Goal: Task Accomplishment & Management: Use online tool/utility

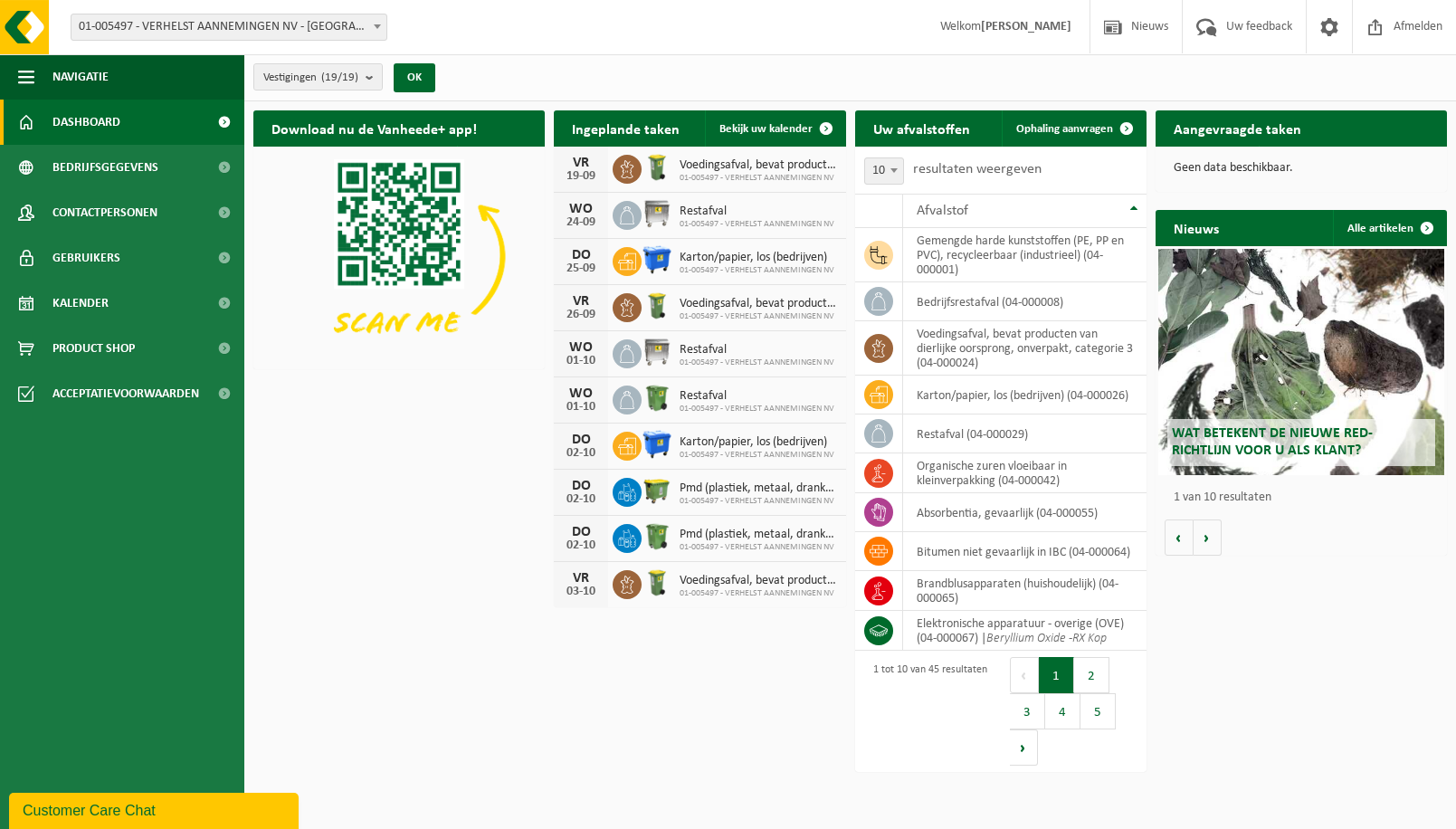
click at [506, 595] on div "Download nu de Vanheede+ app! Verberg Ingeplande taken Bekijk uw kalender VR 19…" at bounding box center [850, 377] width 1203 height 551
click at [79, 294] on span "Kalender" at bounding box center [81, 303] width 56 height 45
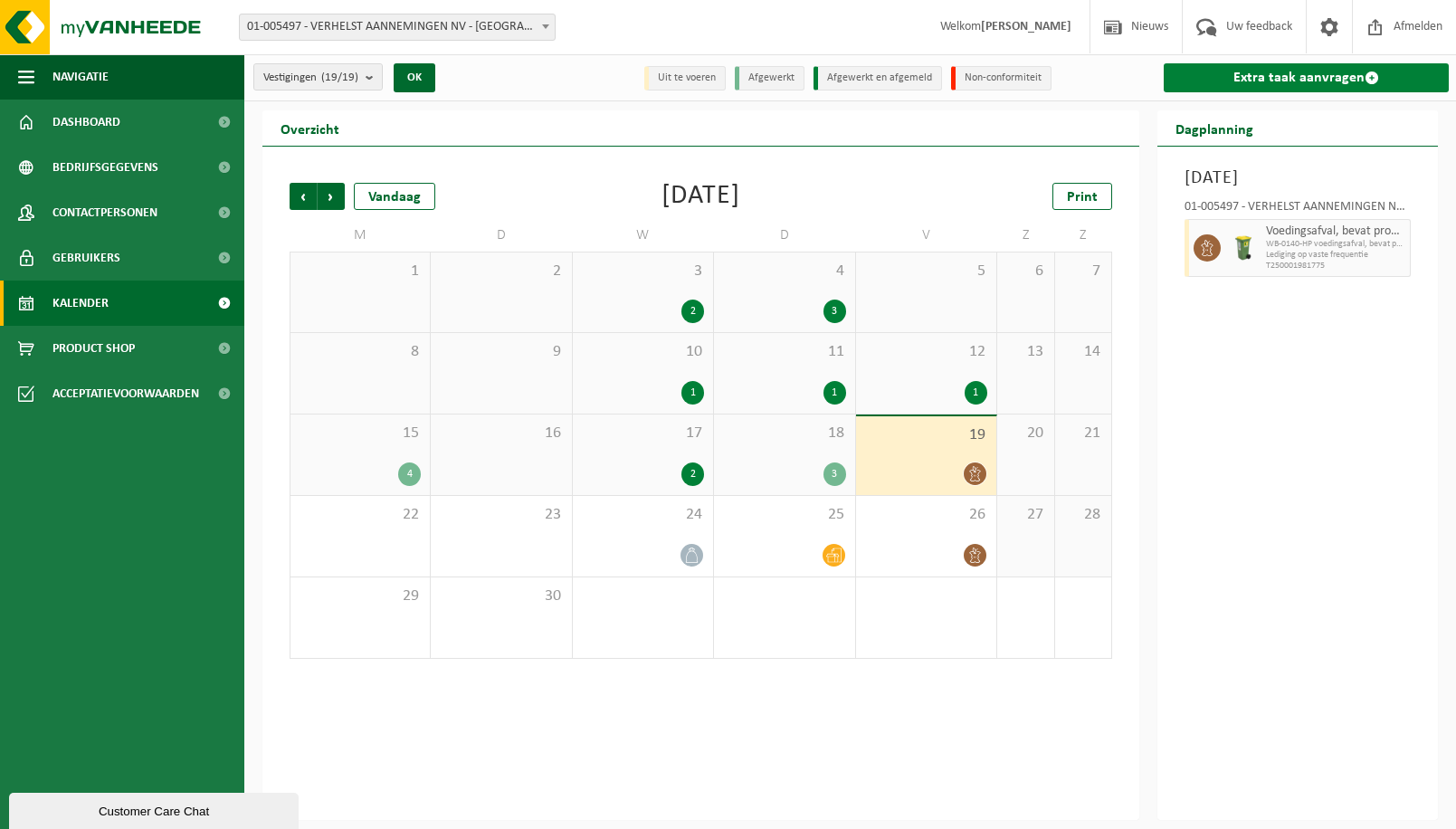
click at [1257, 86] on link "Extra taak aanvragen" at bounding box center [1306, 77] width 285 height 29
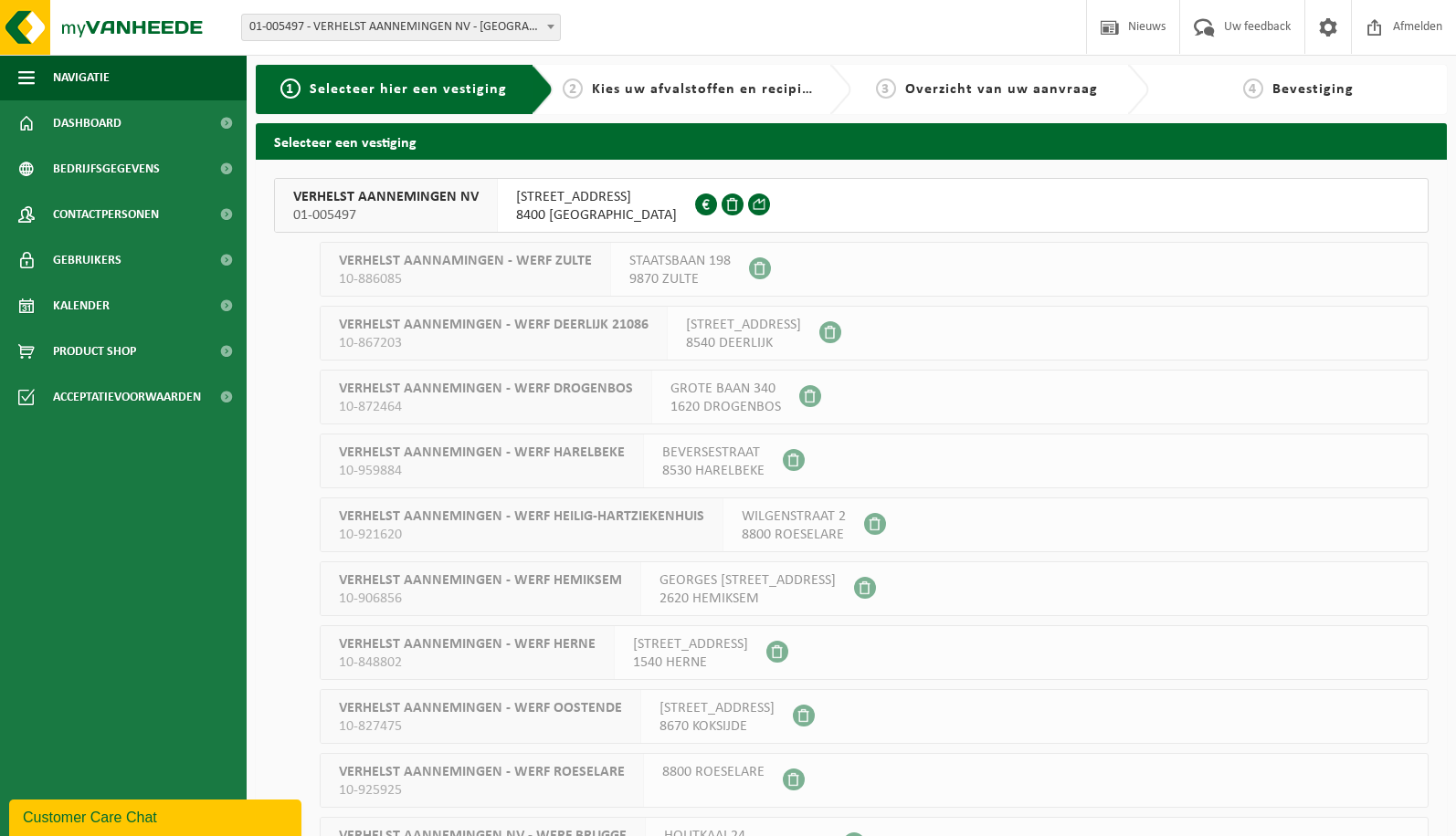
click at [356, 223] on span "01-005497" at bounding box center [385, 214] width 185 height 18
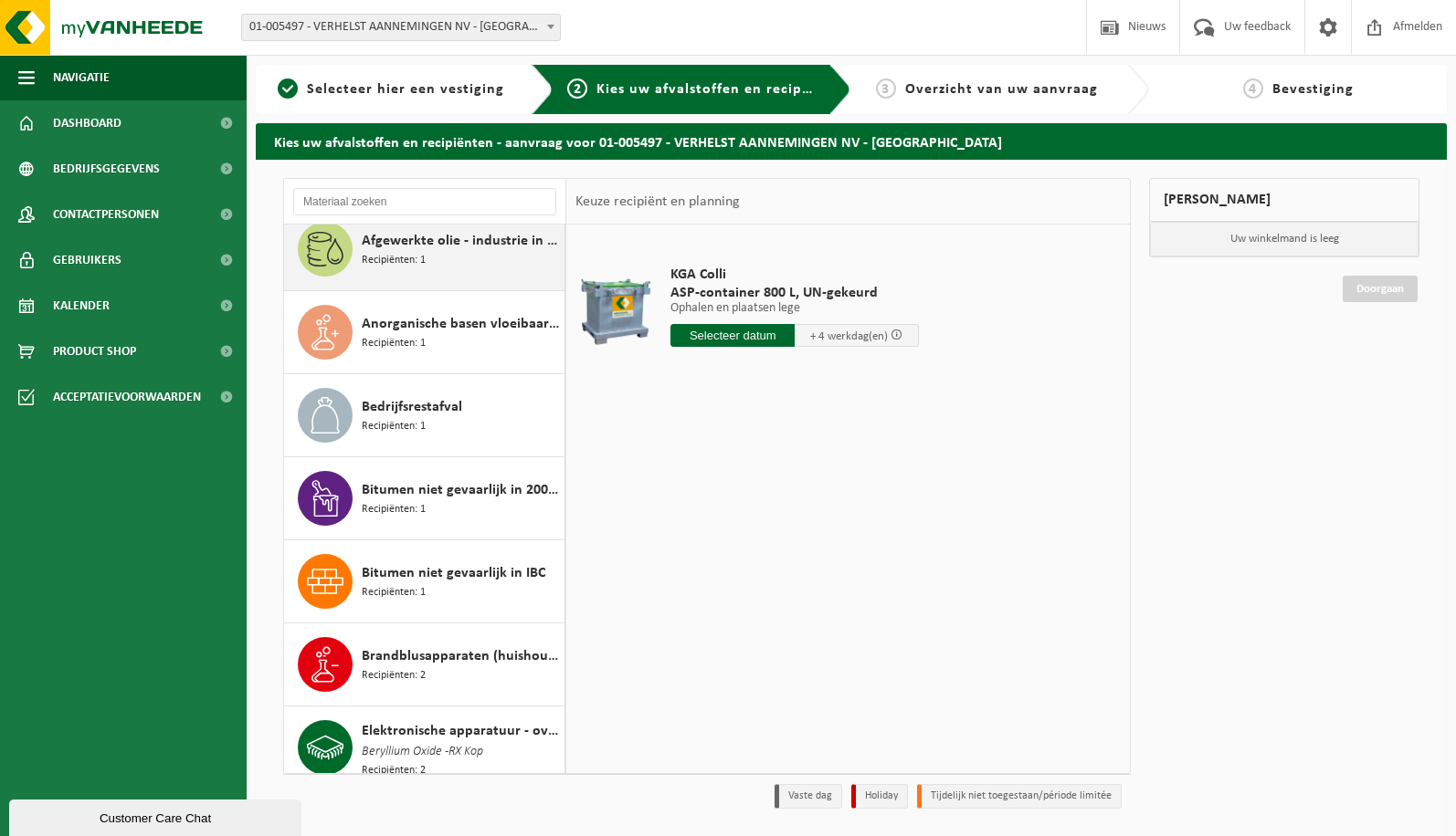
scroll to position [274, 0]
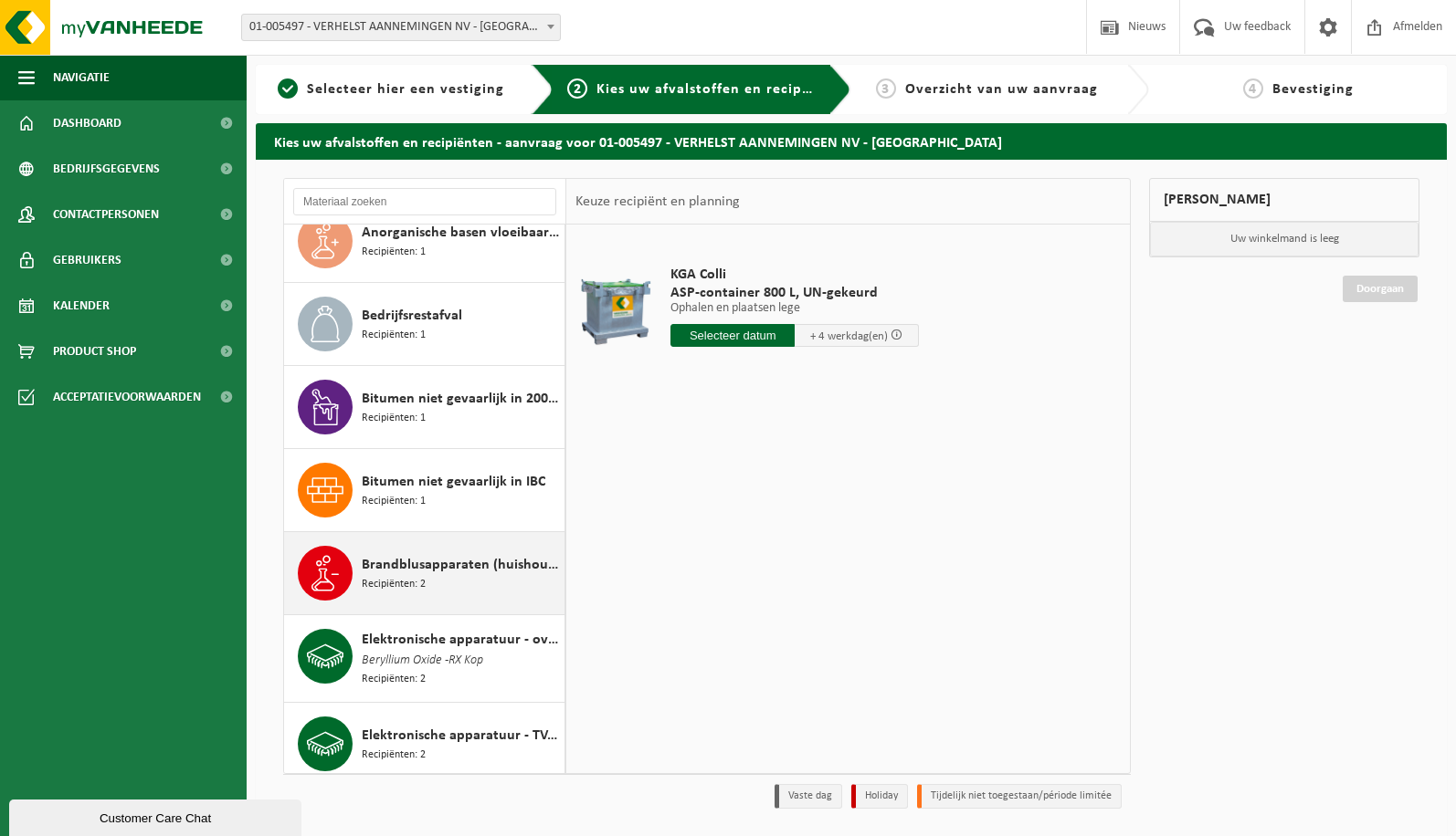
click at [418, 585] on span "Recipiënten: 2" at bounding box center [393, 585] width 64 height 17
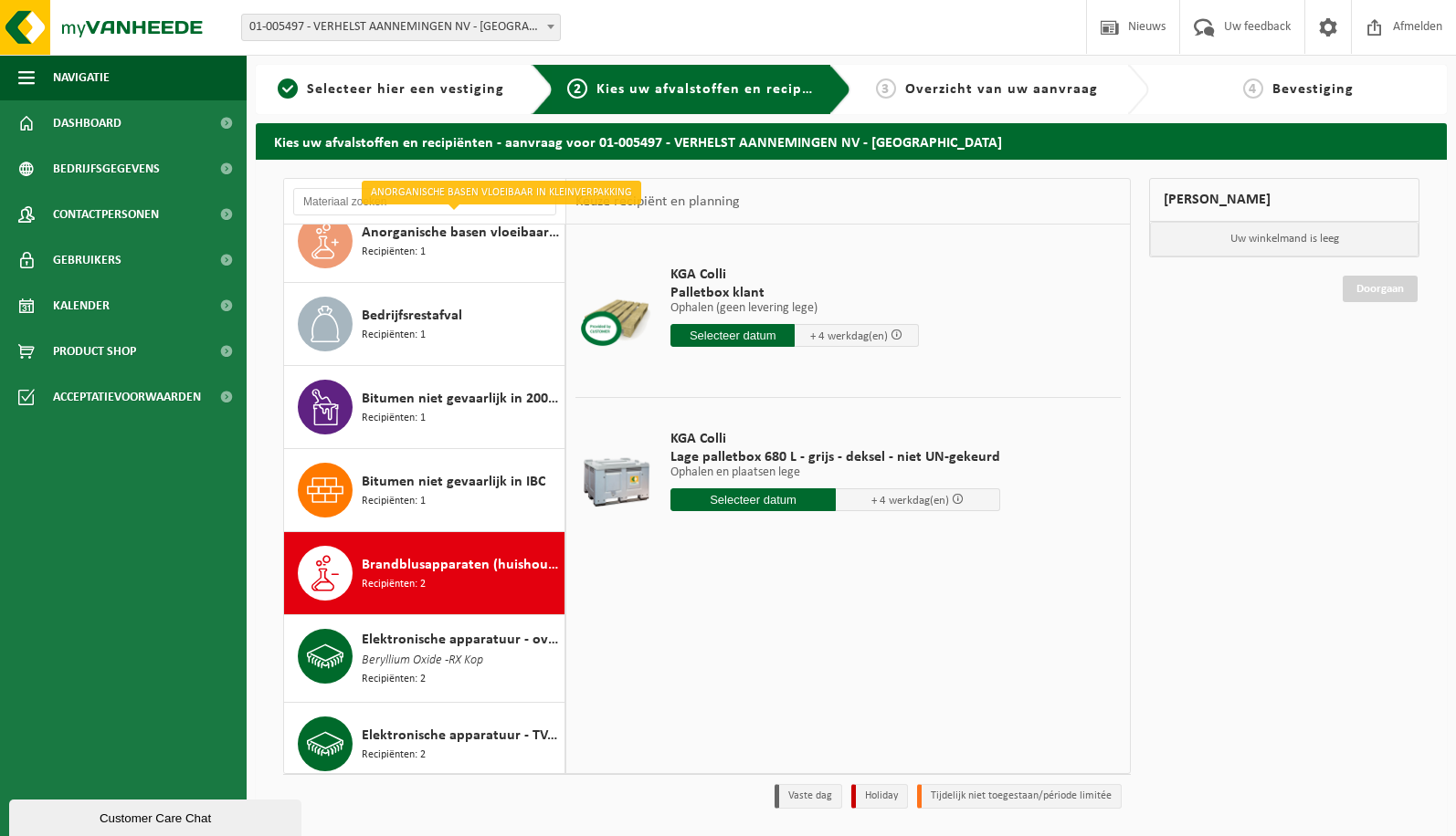
scroll to position [365, 0]
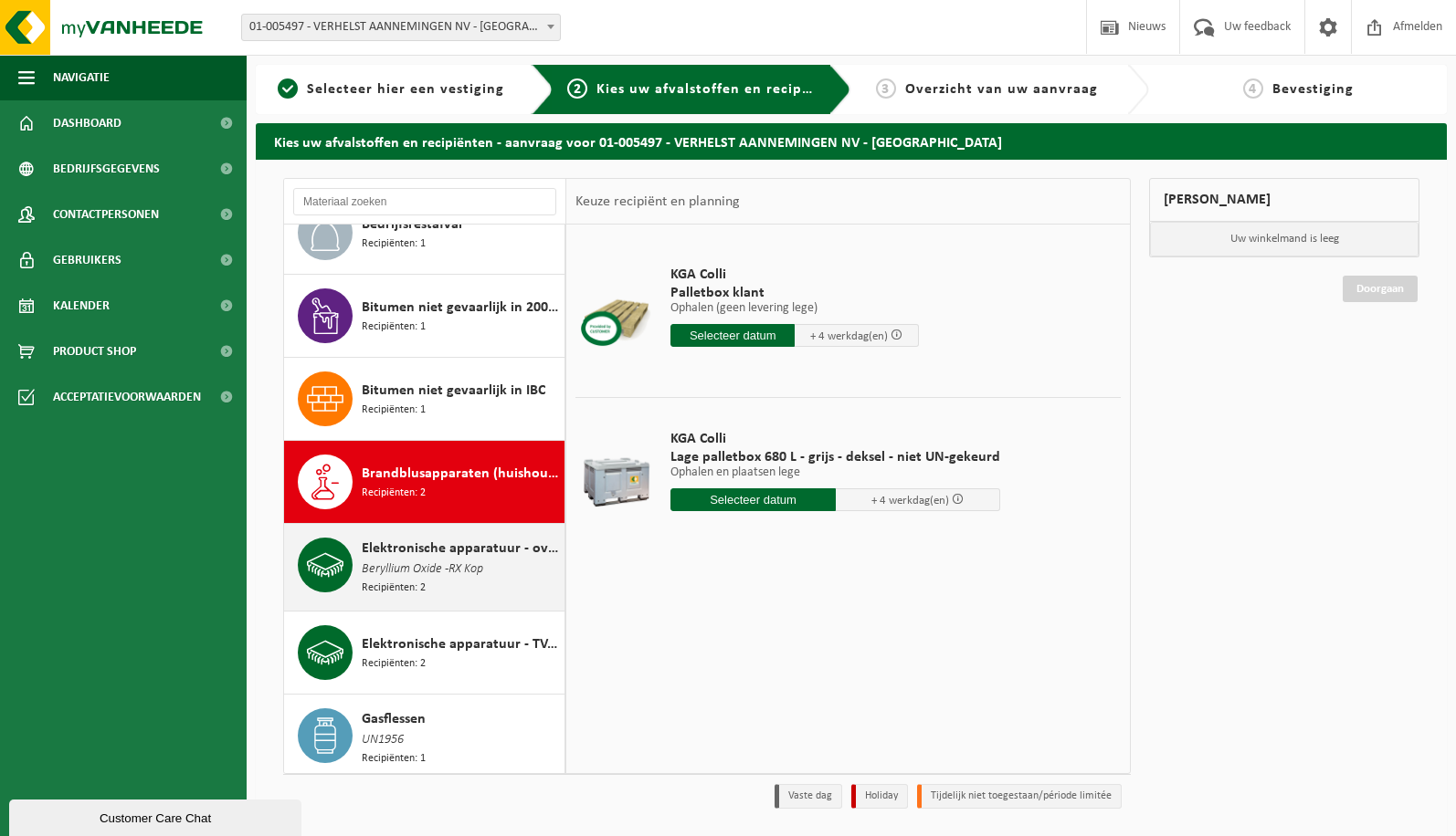
click at [473, 571] on span "Beryllium Oxide -RX Kop" at bounding box center [422, 569] width 121 height 20
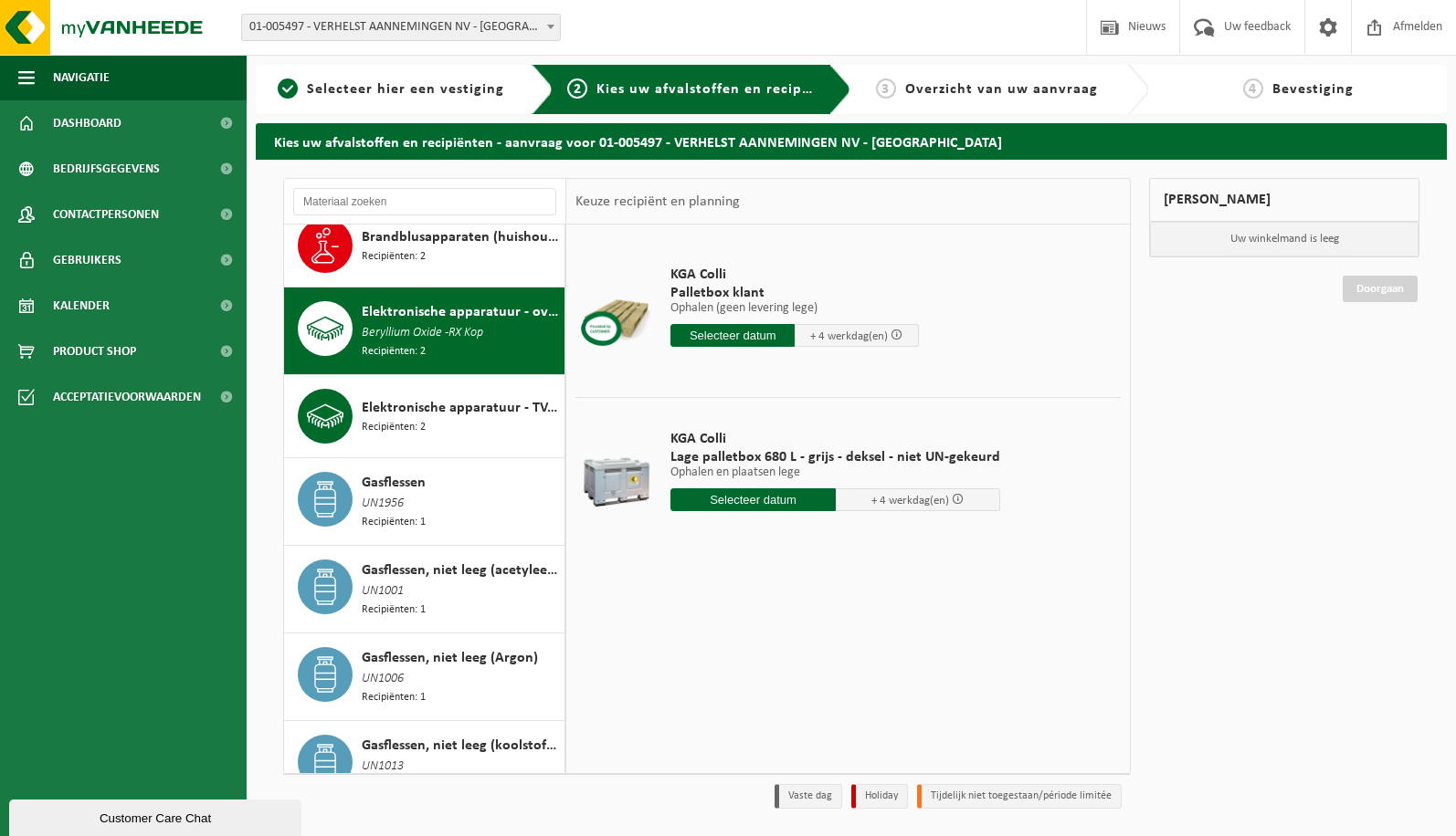
scroll to position [664, 0]
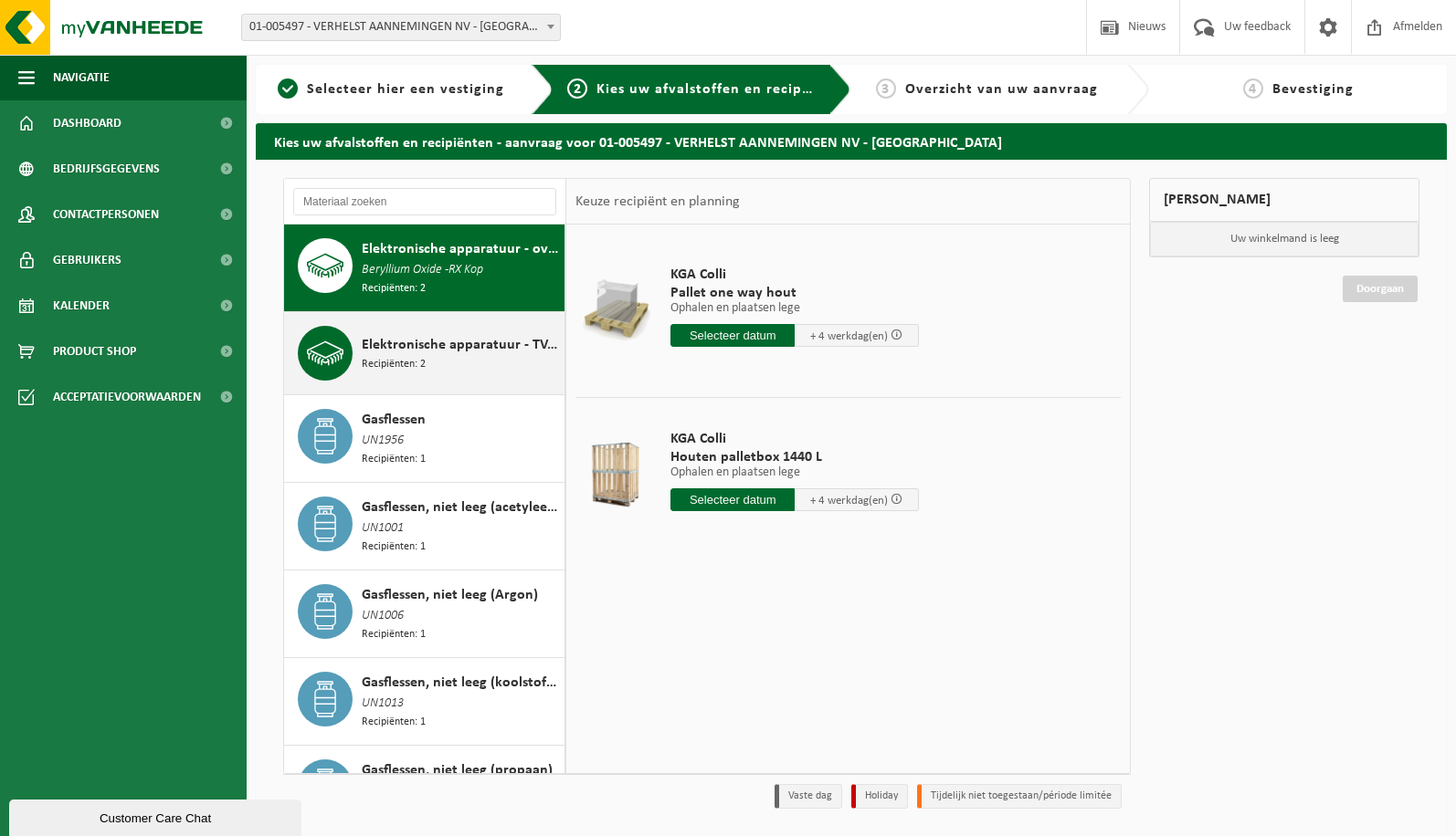
click at [493, 358] on div "Elektronische apparatuur - TV-monitoren (TVM) Recipiënten: 2" at bounding box center [460, 353] width 198 height 55
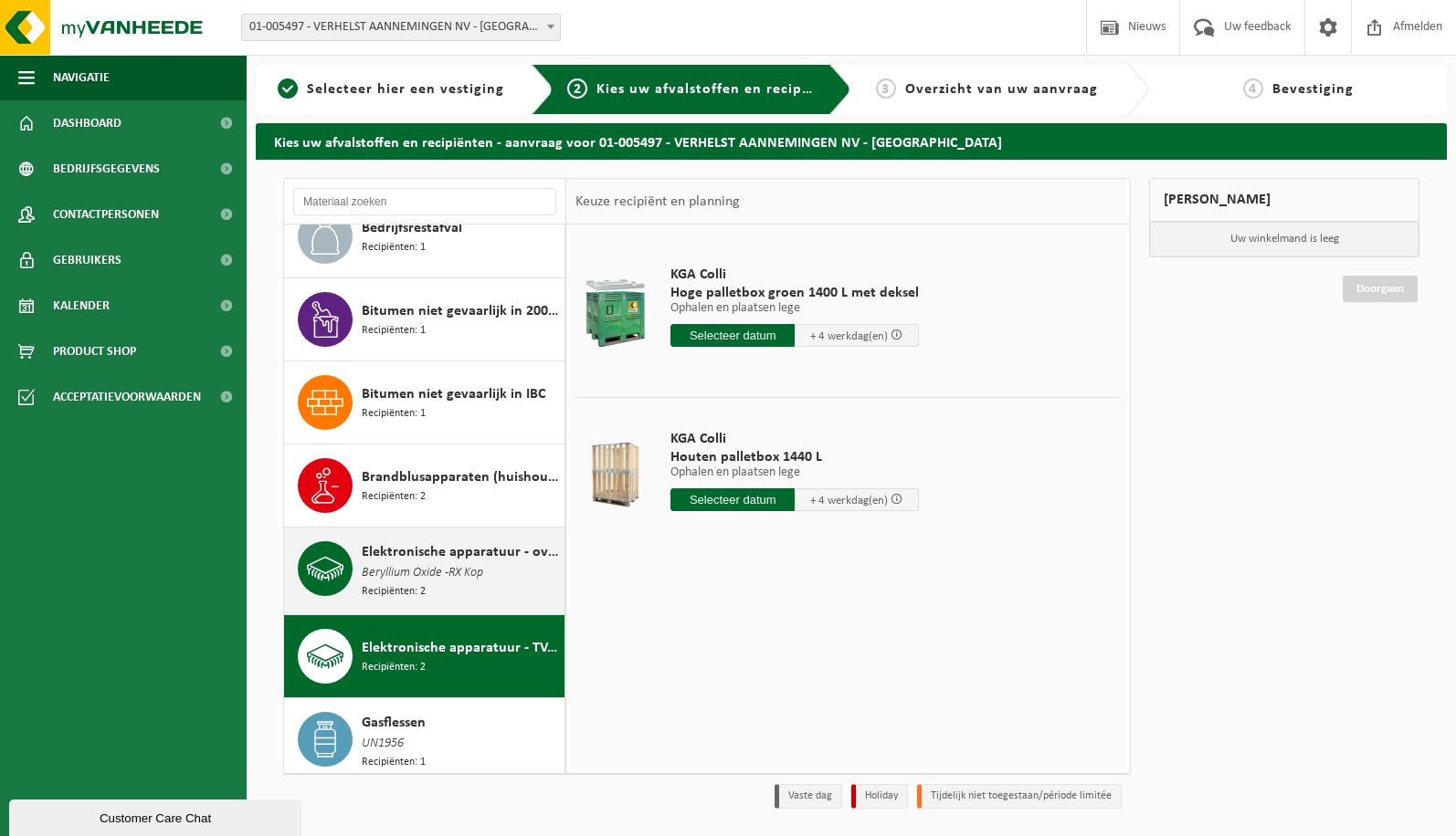
scroll to position [544, 0]
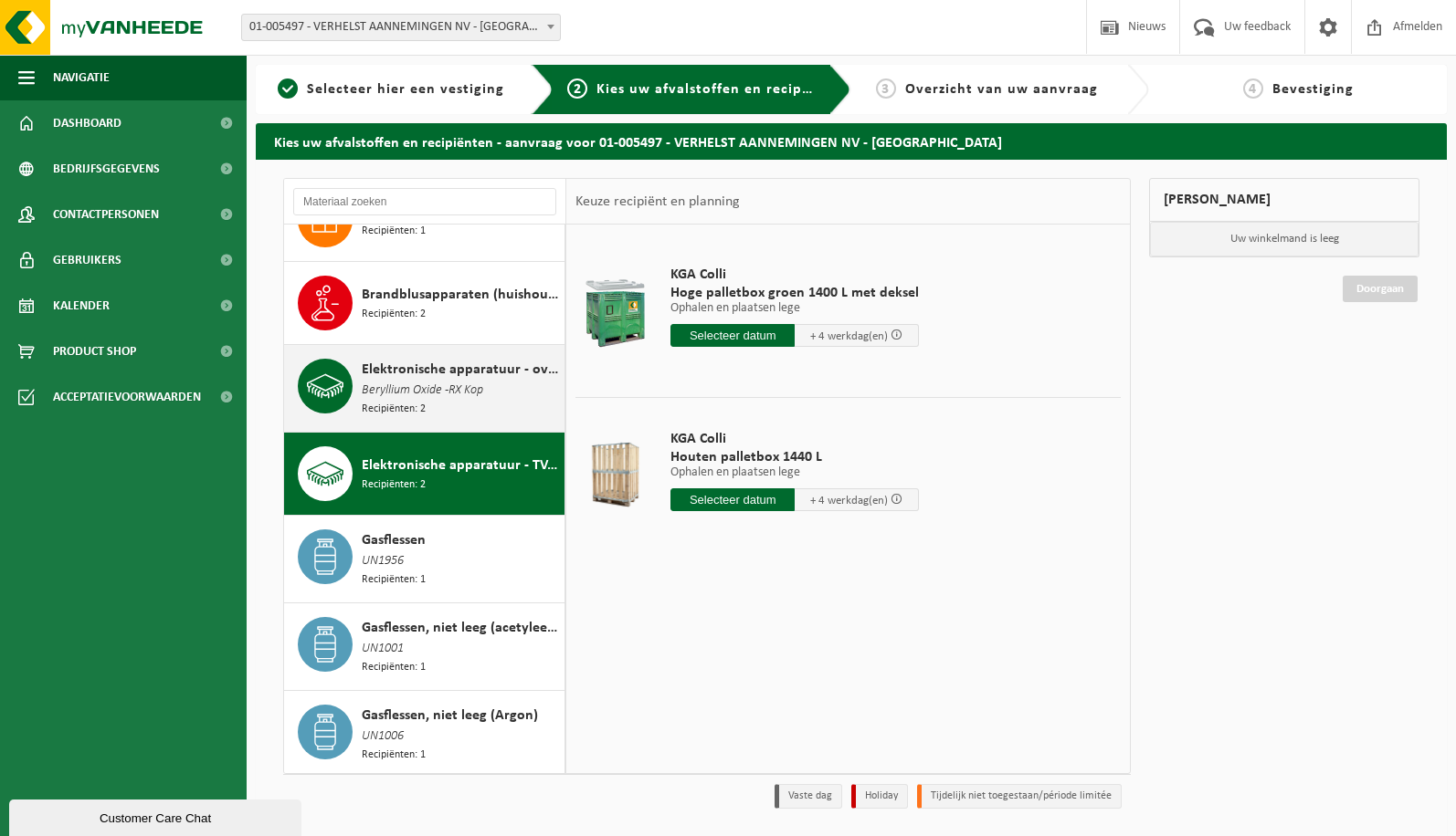
click at [445, 394] on span "Beryllium Oxide -RX Kop" at bounding box center [422, 390] width 121 height 20
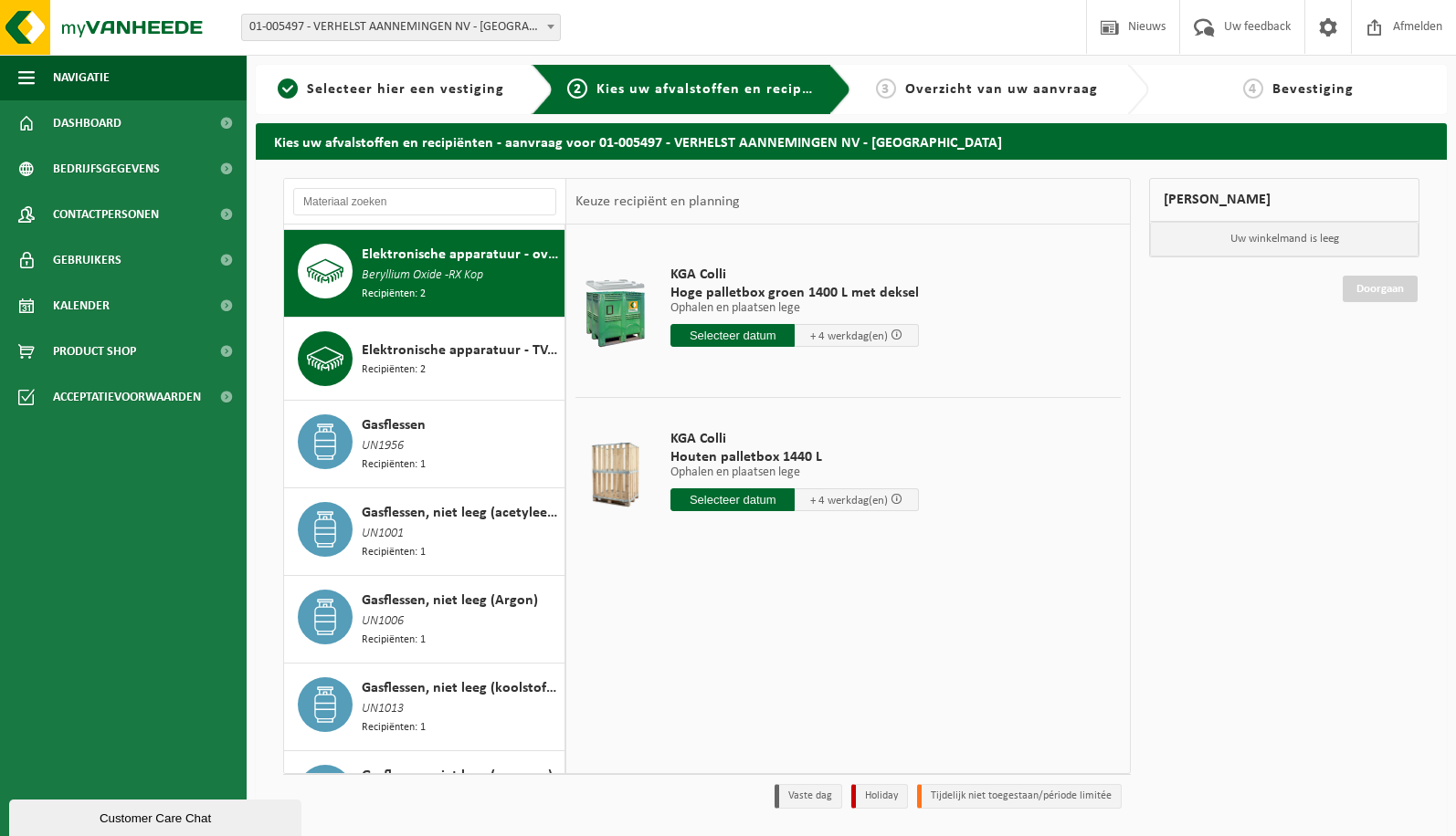
scroll to position [664, 0]
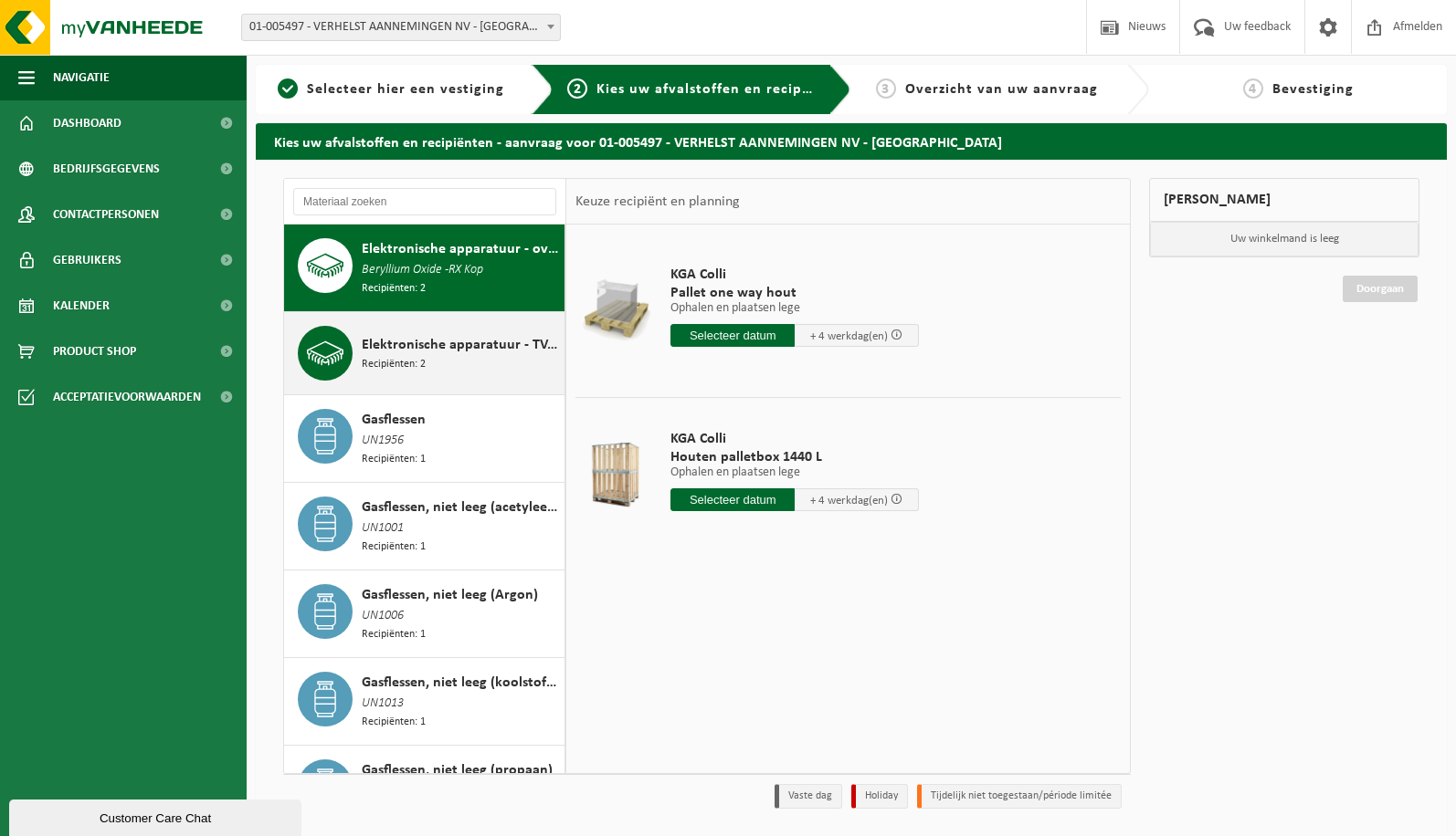
click at [415, 367] on span "Recipiënten: 2" at bounding box center [393, 364] width 64 height 17
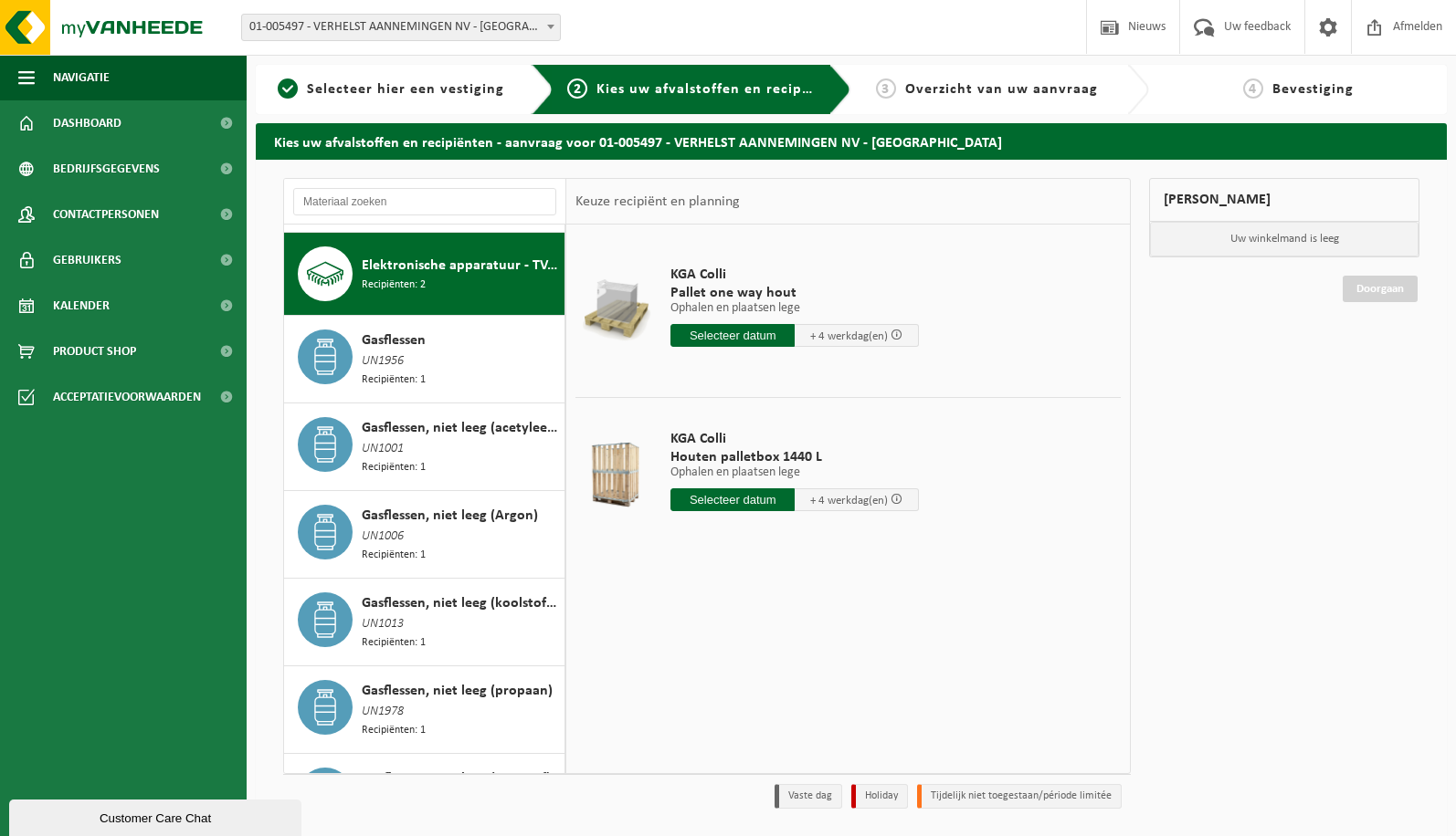
scroll to position [750, 0]
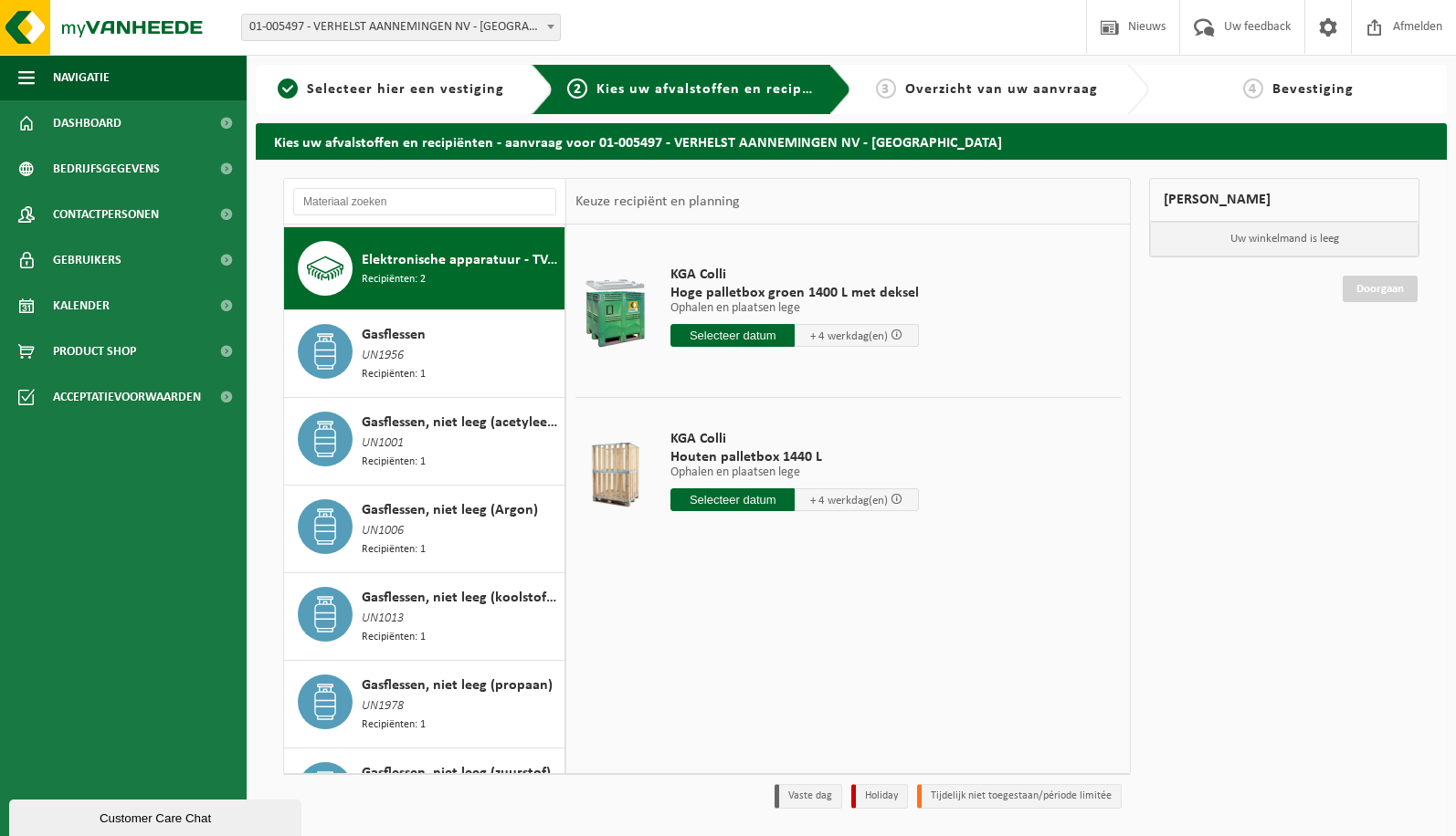
click at [737, 338] on input "text" at bounding box center [732, 336] width 124 height 23
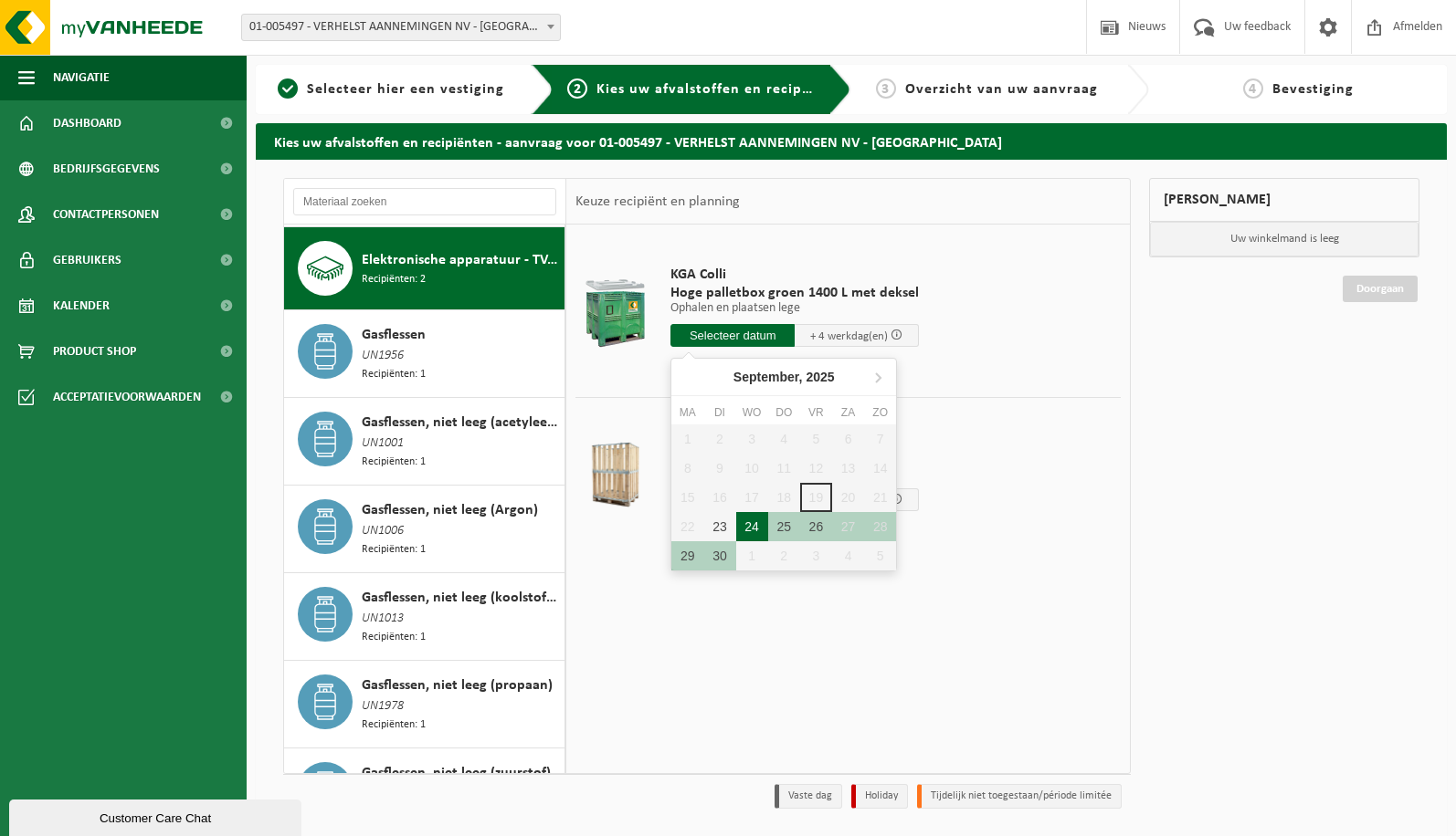
click at [749, 525] on div "24" at bounding box center [752, 527] width 32 height 29
type input "Van 2025-09-24"
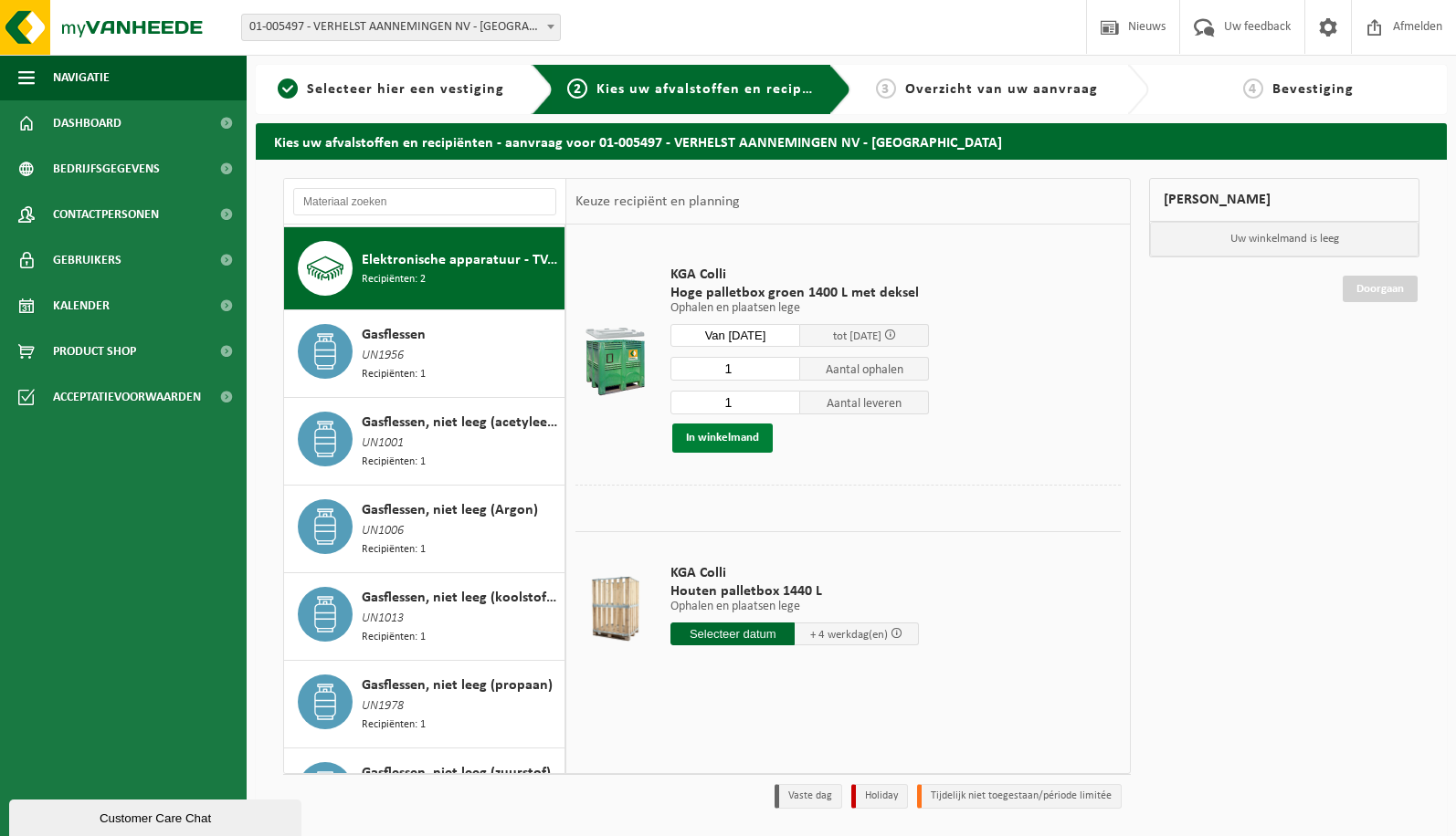
click at [746, 444] on button "In winkelmand" at bounding box center [722, 437] width 101 height 29
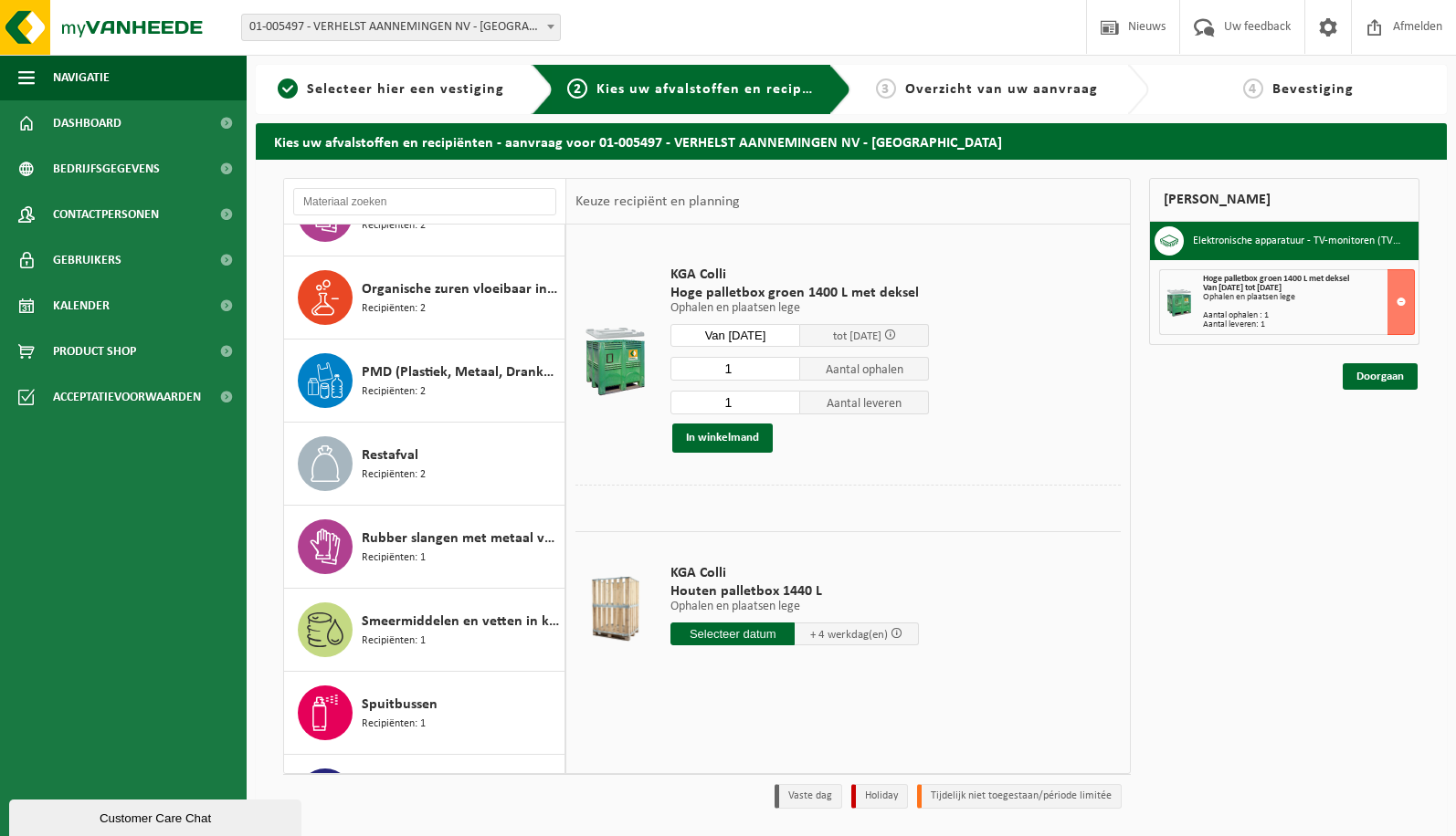
scroll to position [2666, 0]
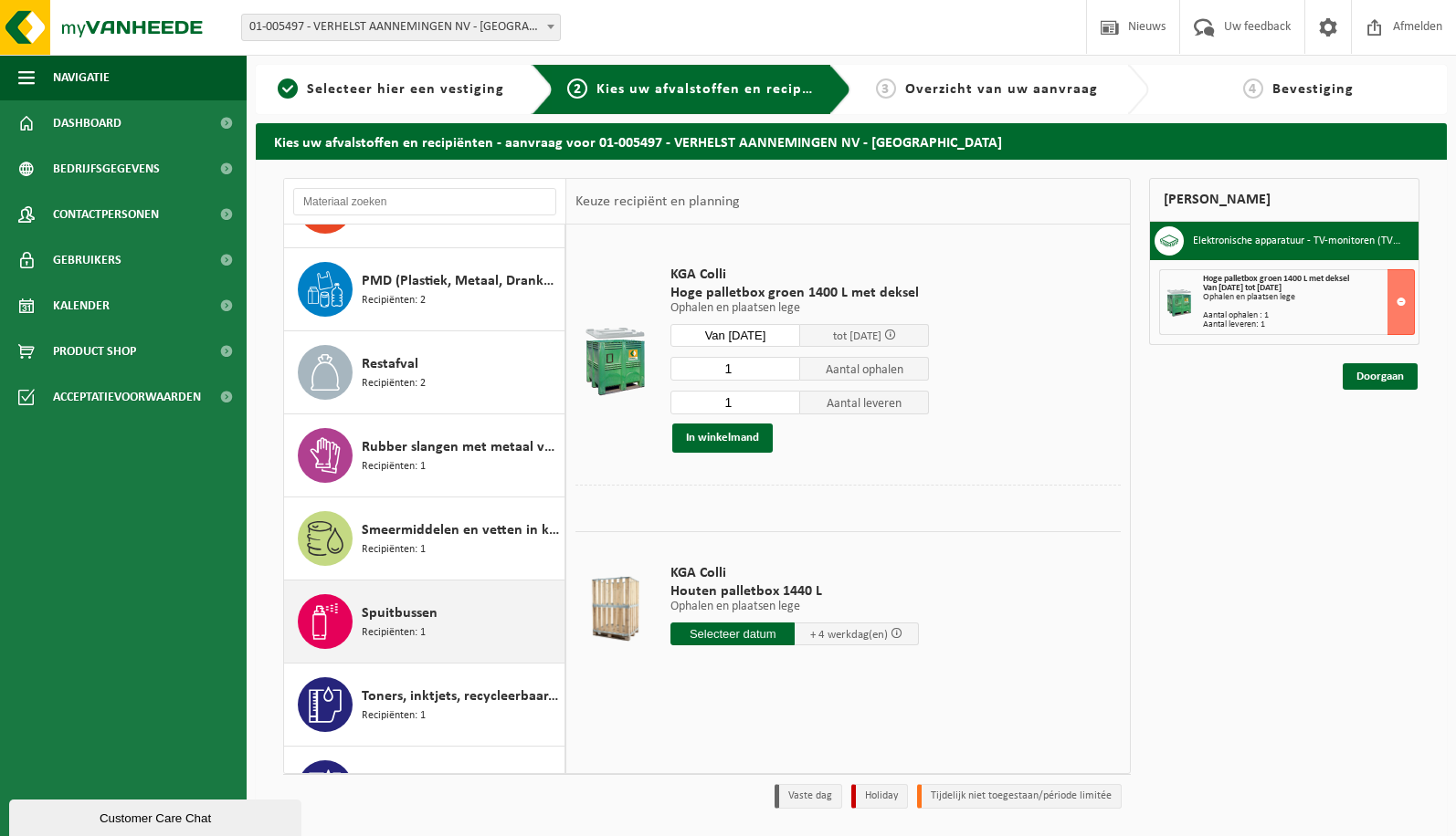
click at [434, 604] on span "Spuitbussen" at bounding box center [400, 613] width 76 height 22
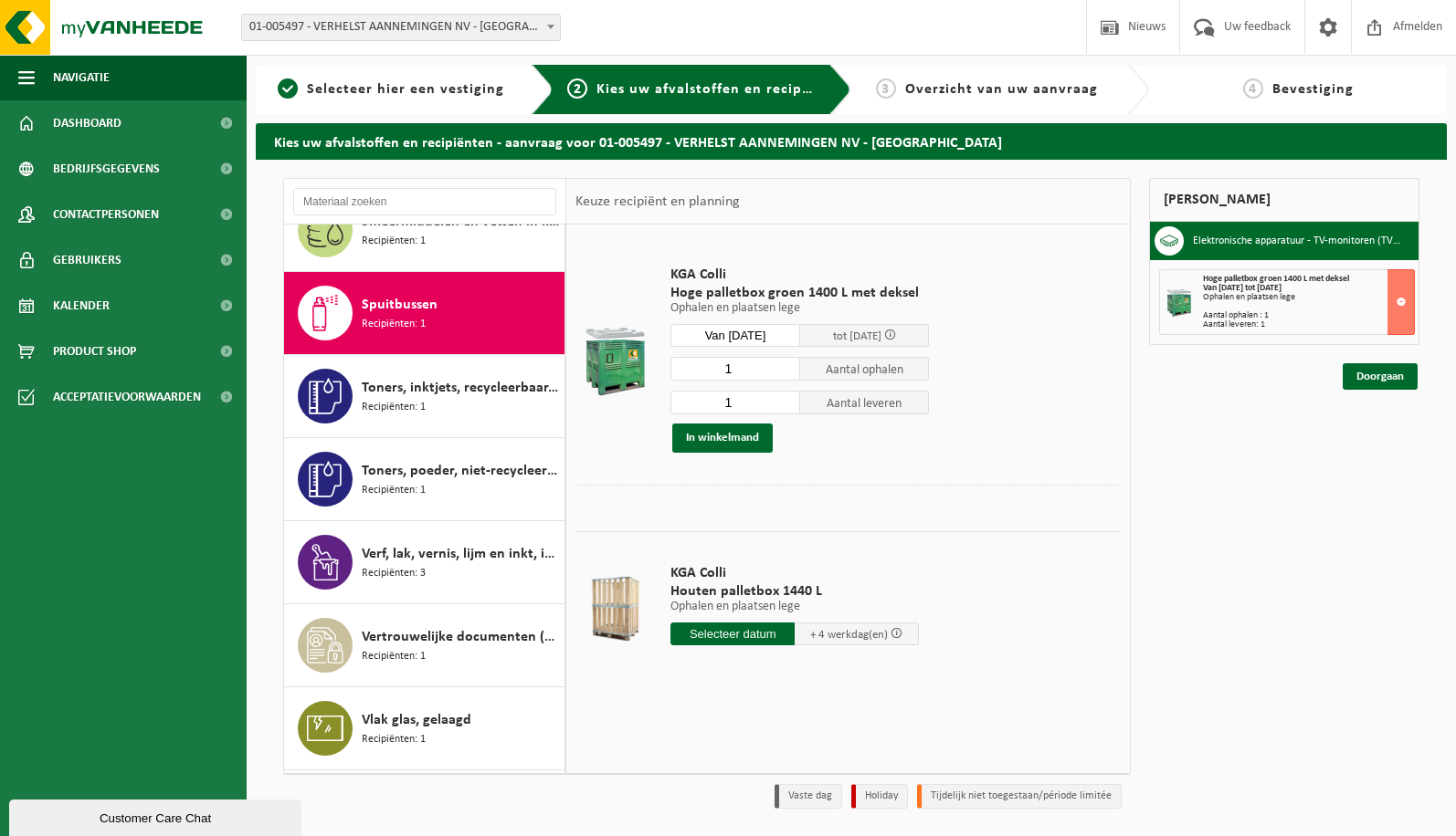
scroll to position [3003, 0]
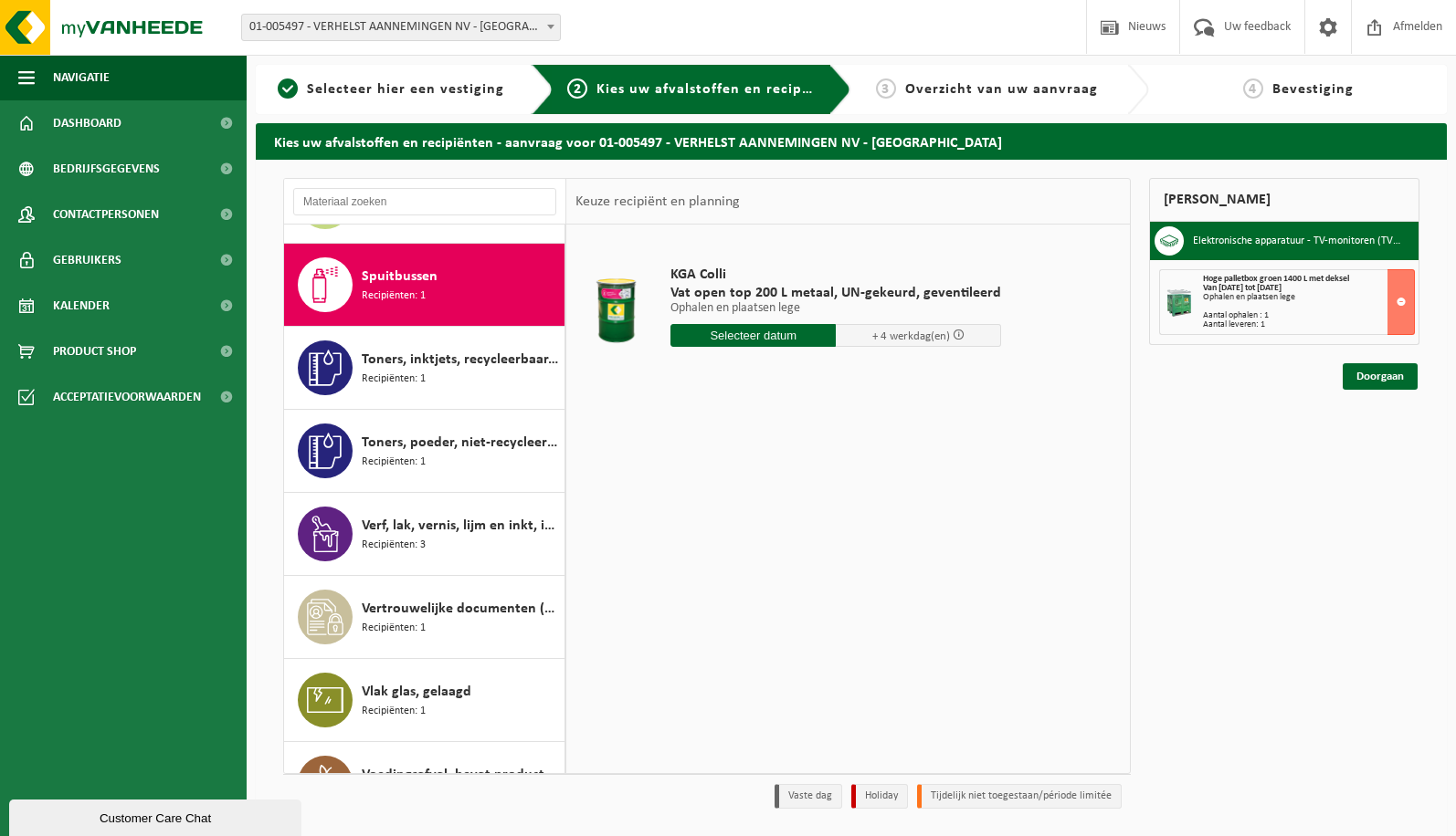
click at [756, 344] on input "text" at bounding box center [753, 336] width 165 height 23
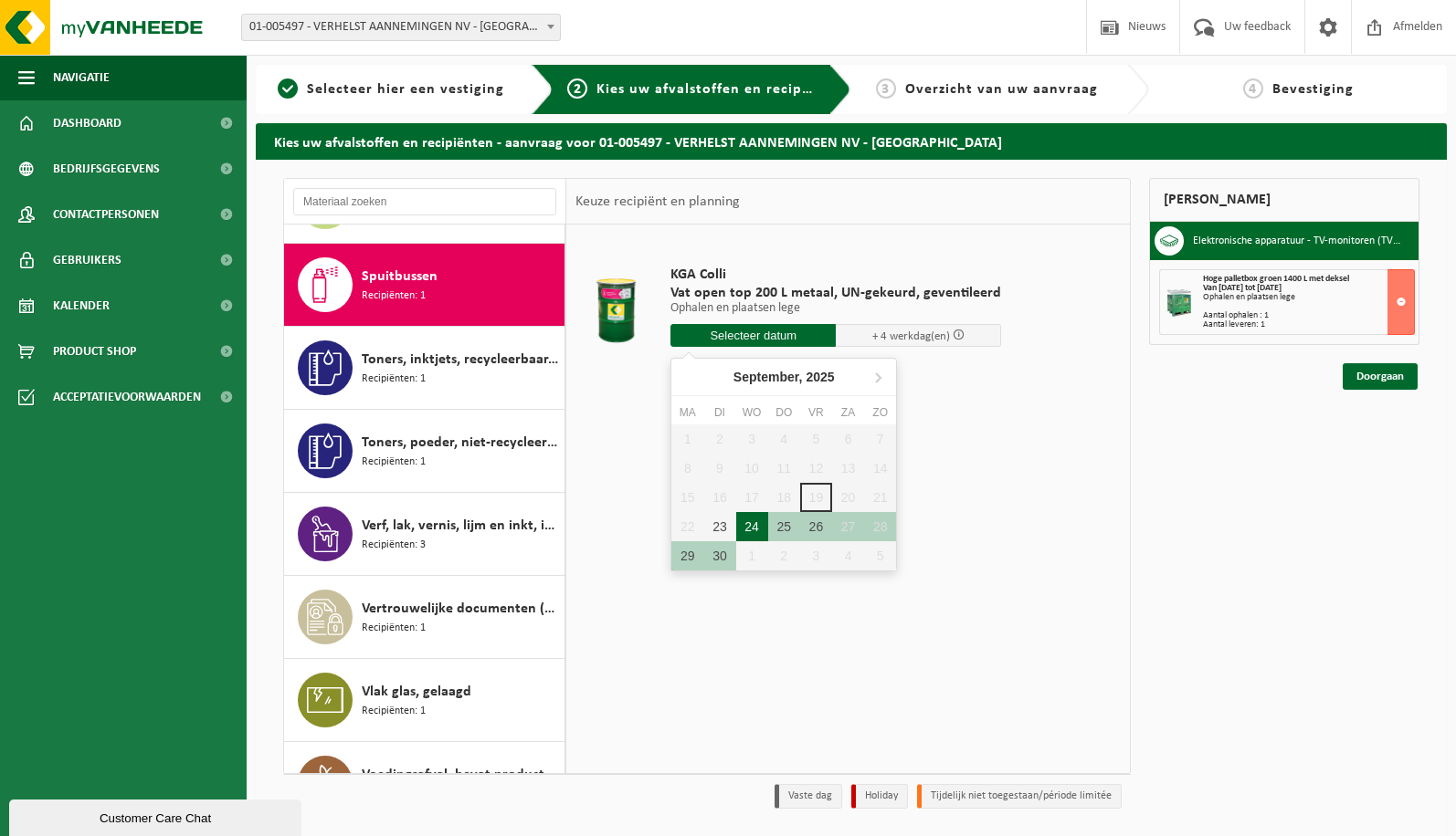
click at [749, 525] on div "24" at bounding box center [752, 527] width 32 height 29
type input "Van 2025-09-24"
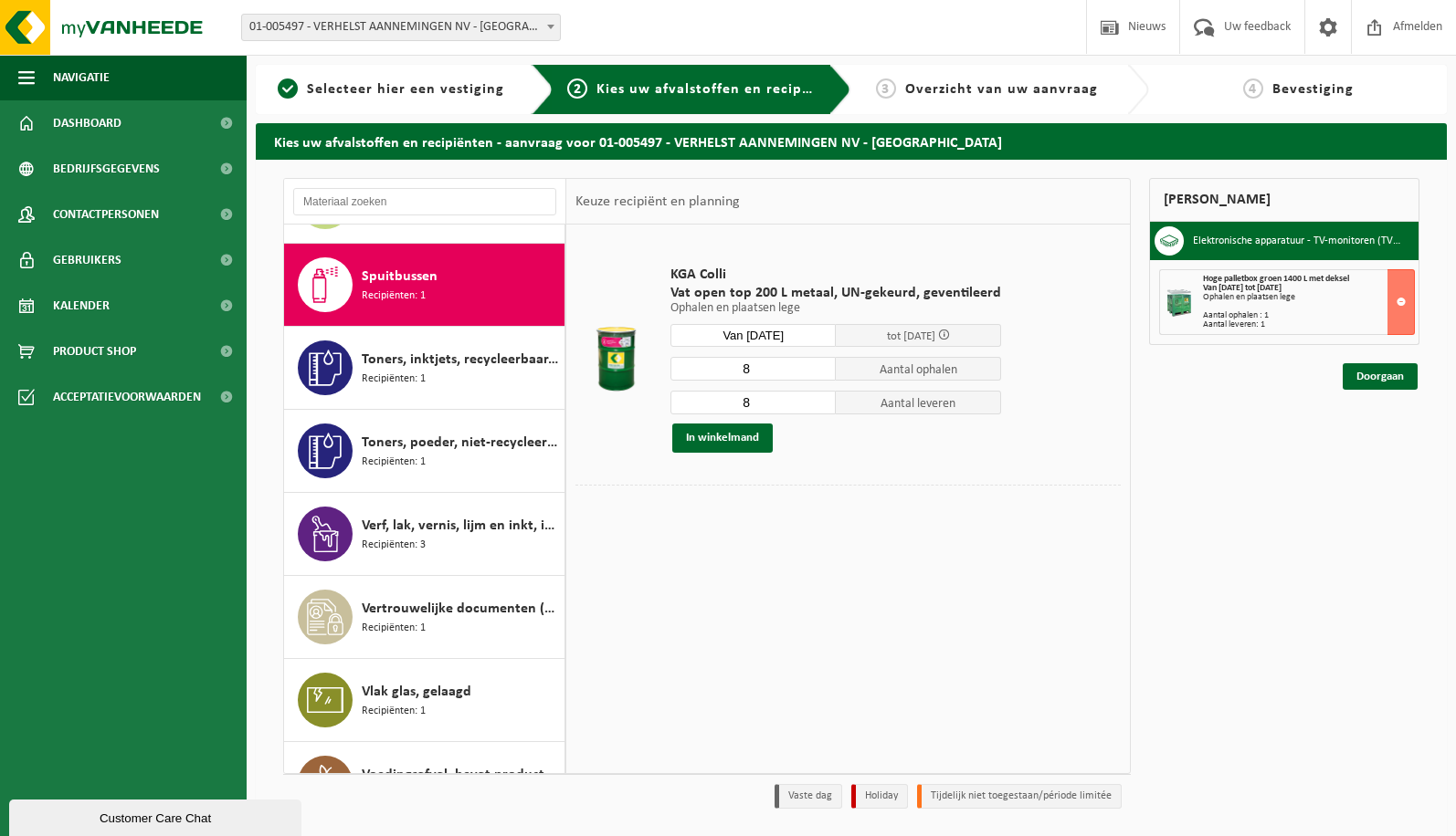
drag, startPoint x: 755, startPoint y: 373, endPoint x: 719, endPoint y: 375, distance: 36.1
click at [719, 375] on input "8" at bounding box center [753, 368] width 165 height 24
type input "4"
drag, startPoint x: 761, startPoint y: 405, endPoint x: 693, endPoint y: 420, distance: 69.6
click at [693, 420] on div "4 Aantal ophalen 8 Aantal leveren In winkelmand" at bounding box center [835, 404] width 330 height 97
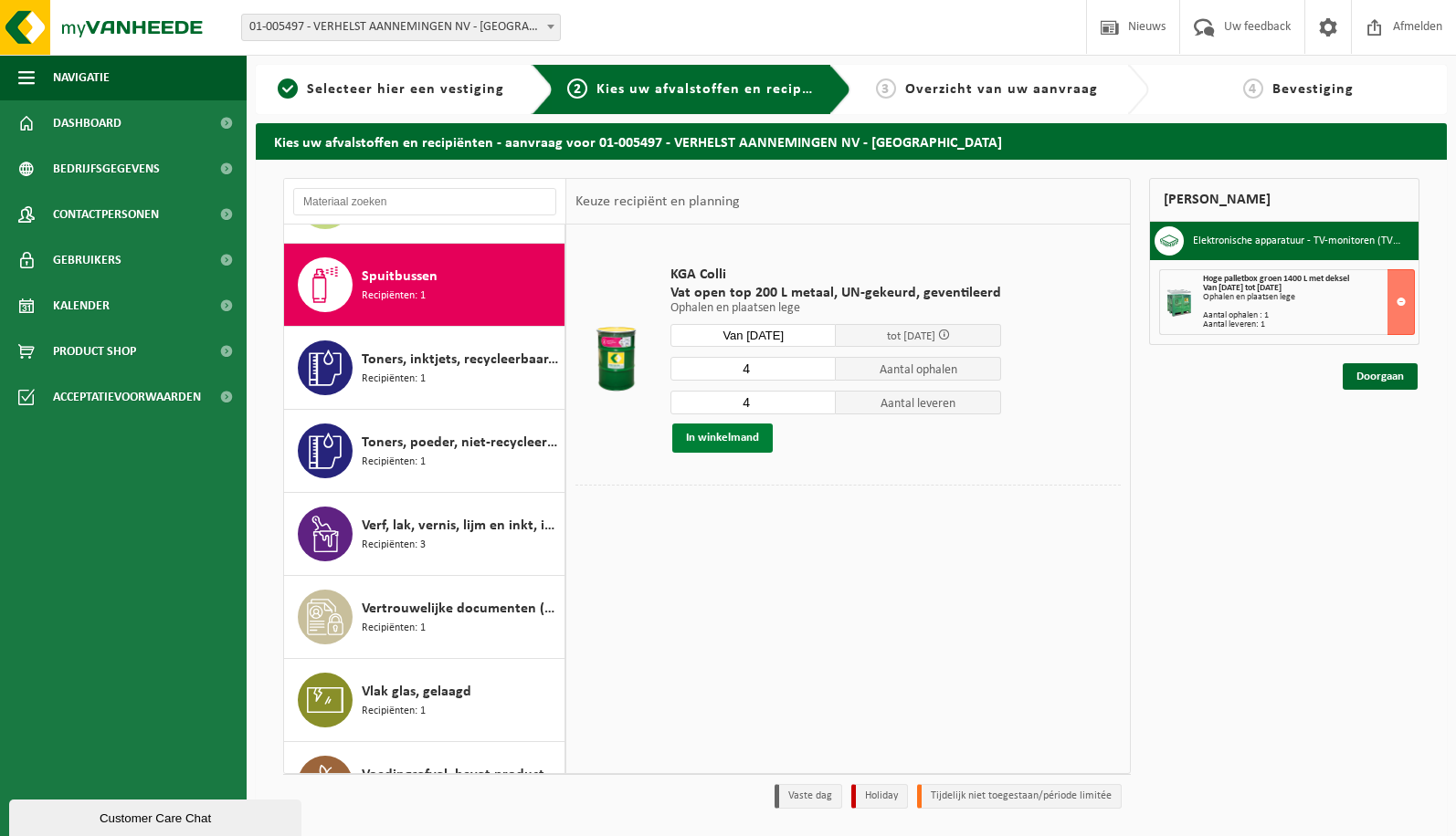
type input "4"
click at [699, 436] on button "In winkelmand" at bounding box center [722, 437] width 101 height 29
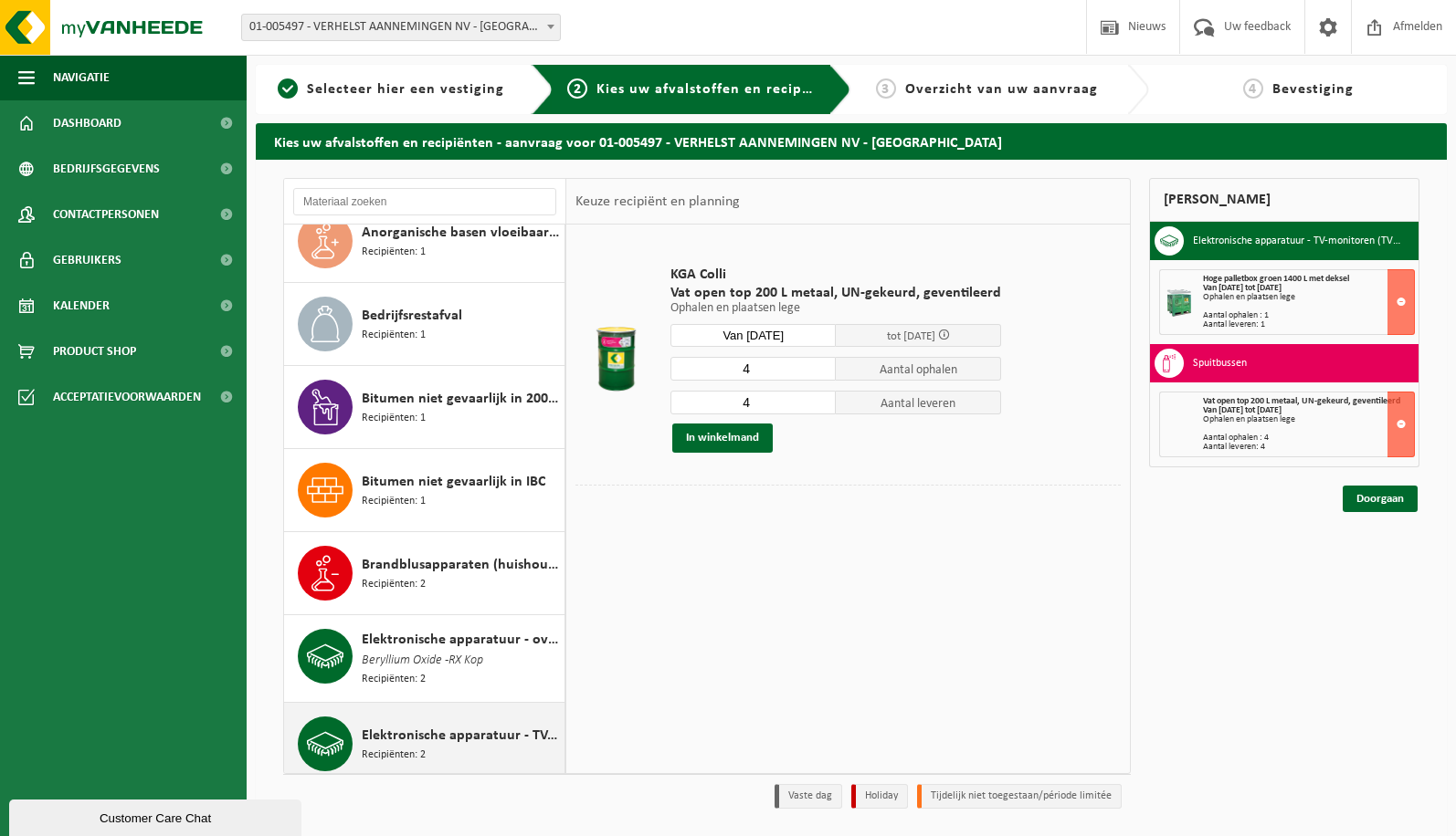
scroll to position [365, 0]
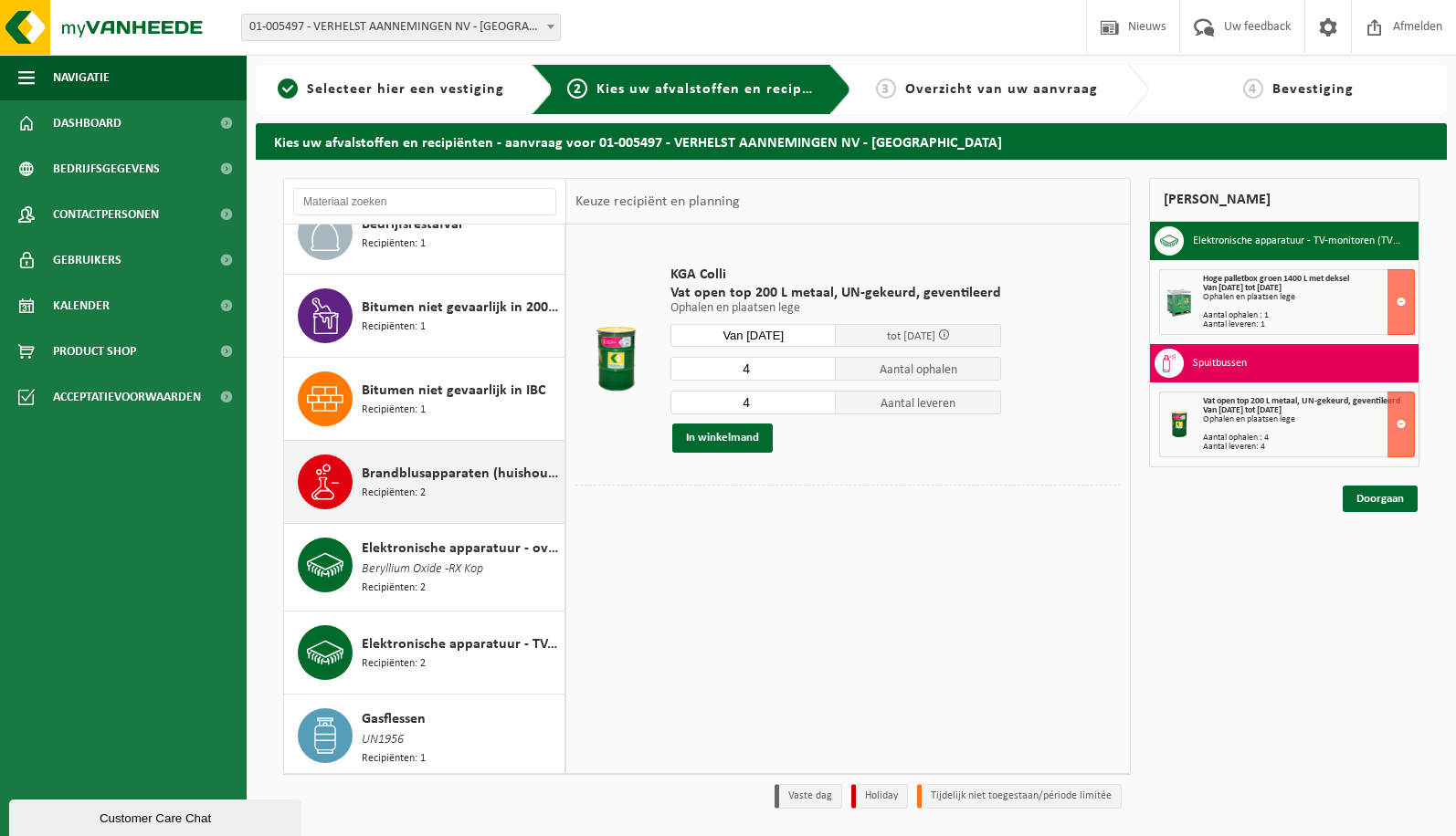
click at [458, 464] on span "Brandblusapparaten (huishoudelijk)" at bounding box center [460, 474] width 198 height 22
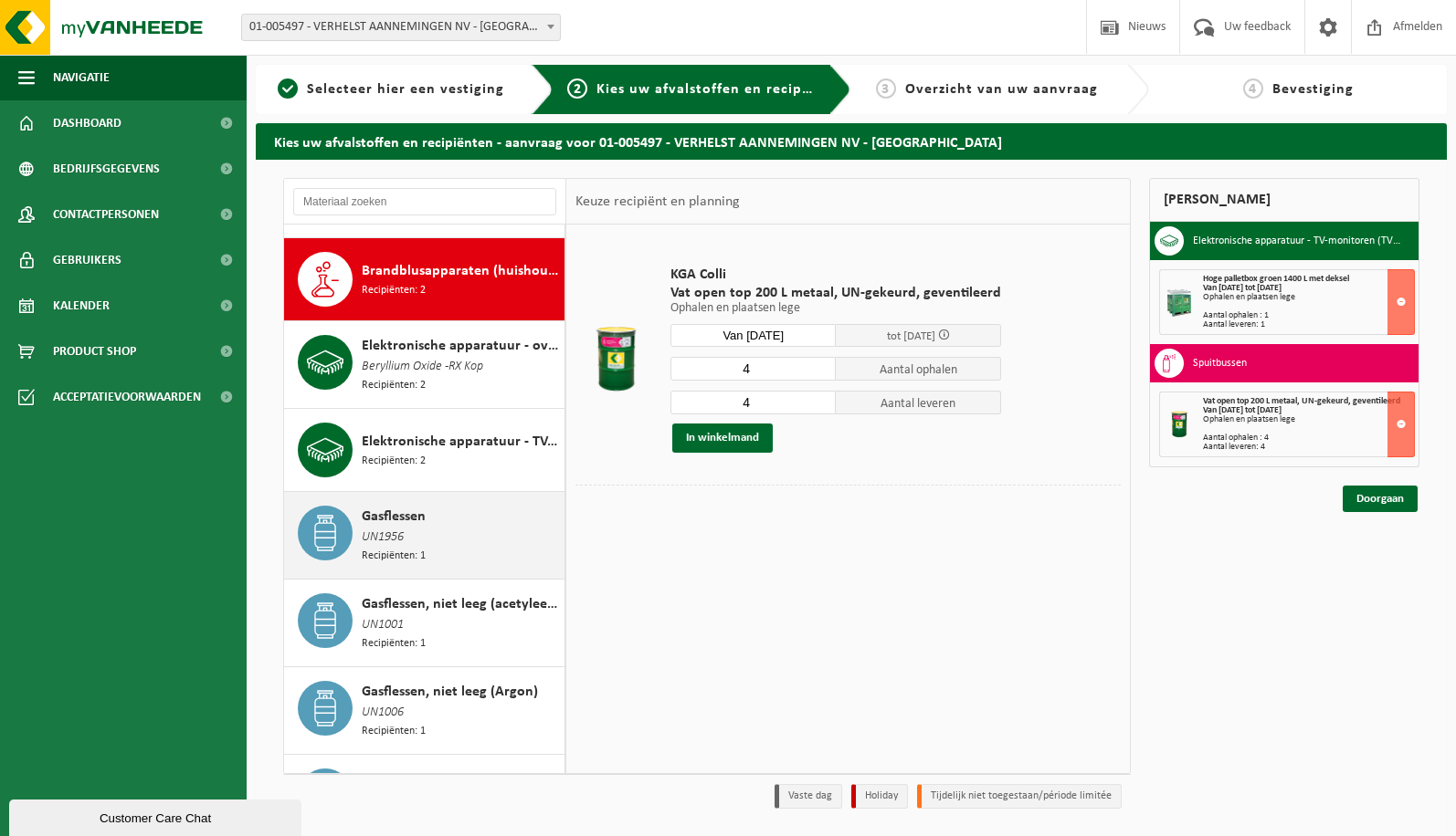
scroll to position [582, 0]
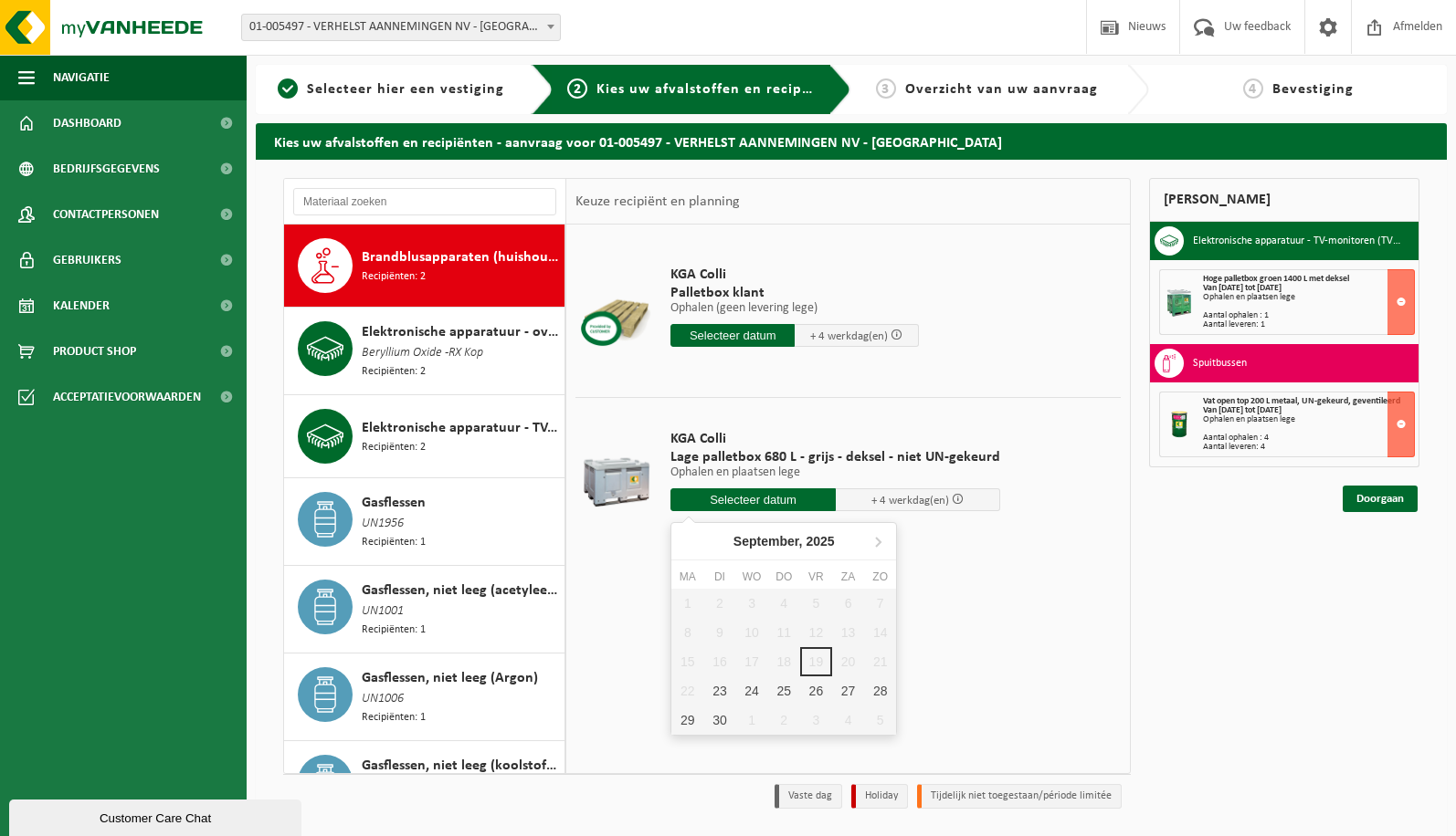
click at [696, 490] on input "text" at bounding box center [753, 500] width 165 height 23
click at [720, 700] on div "23" at bounding box center [719, 691] width 32 height 29
type input "Van 2025-09-23"
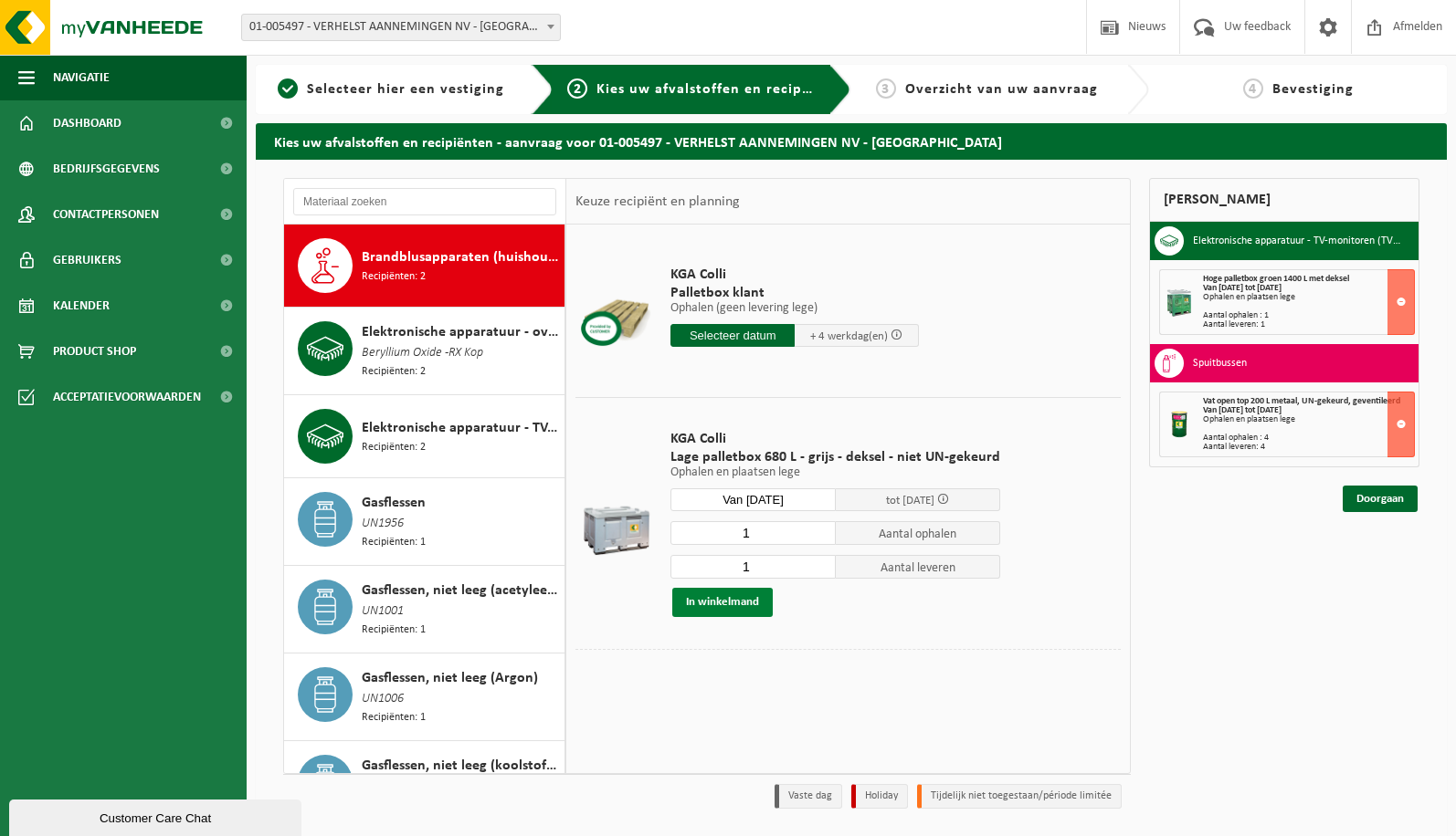
click at [735, 610] on button "In winkelmand" at bounding box center [722, 603] width 101 height 29
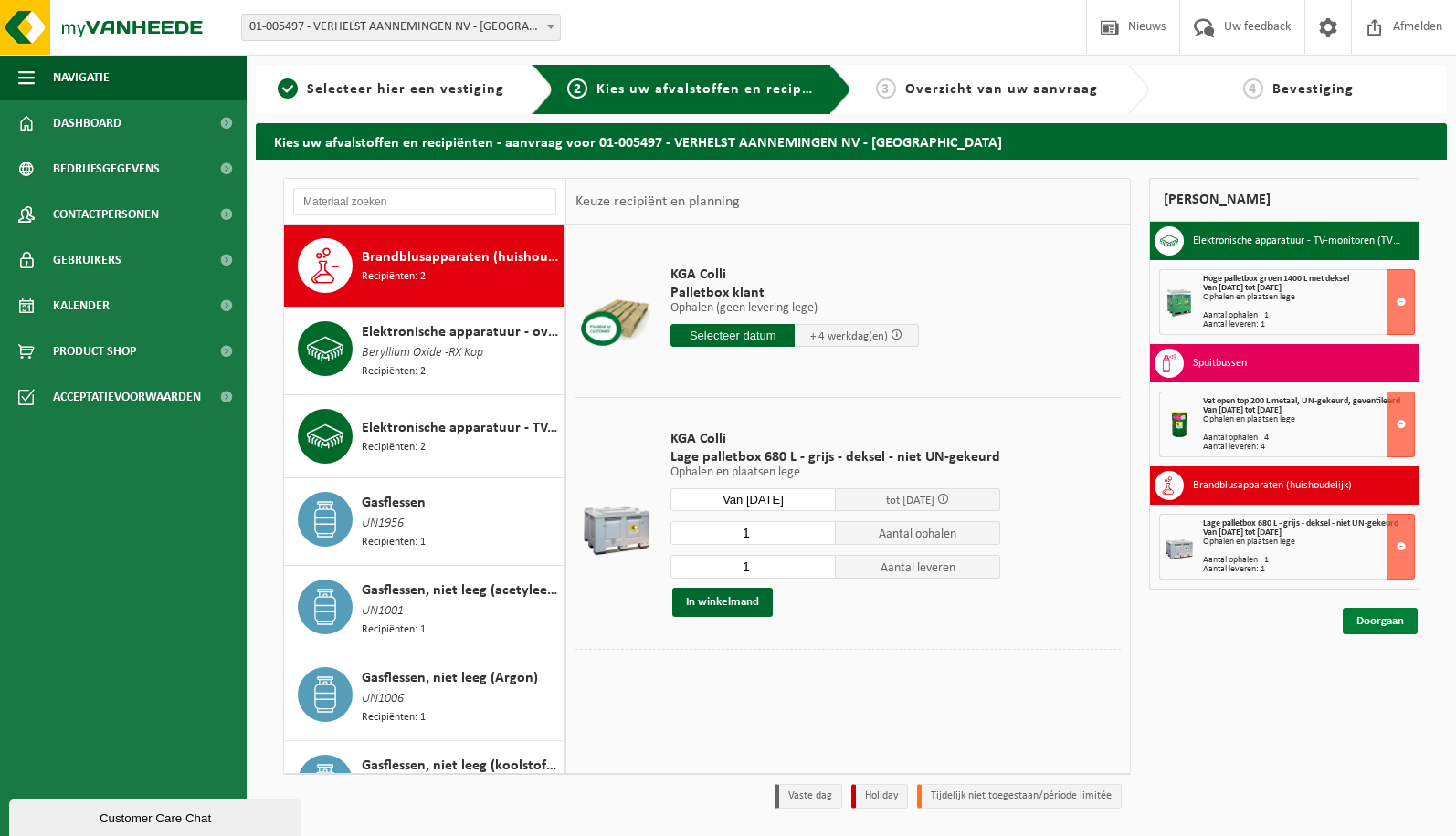
click at [1402, 631] on link "Doorgaan" at bounding box center [1379, 622] width 75 height 27
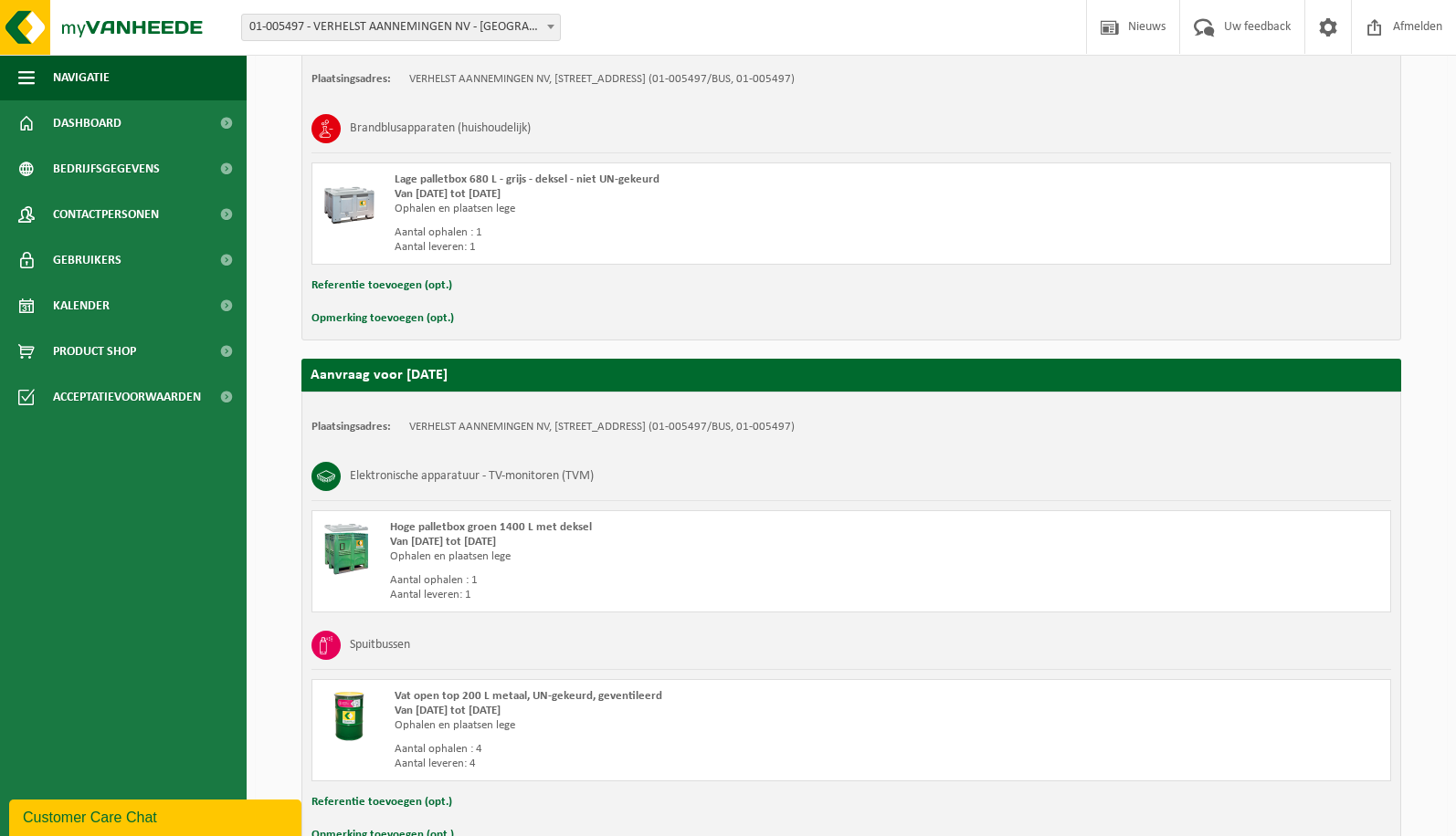
scroll to position [478, 0]
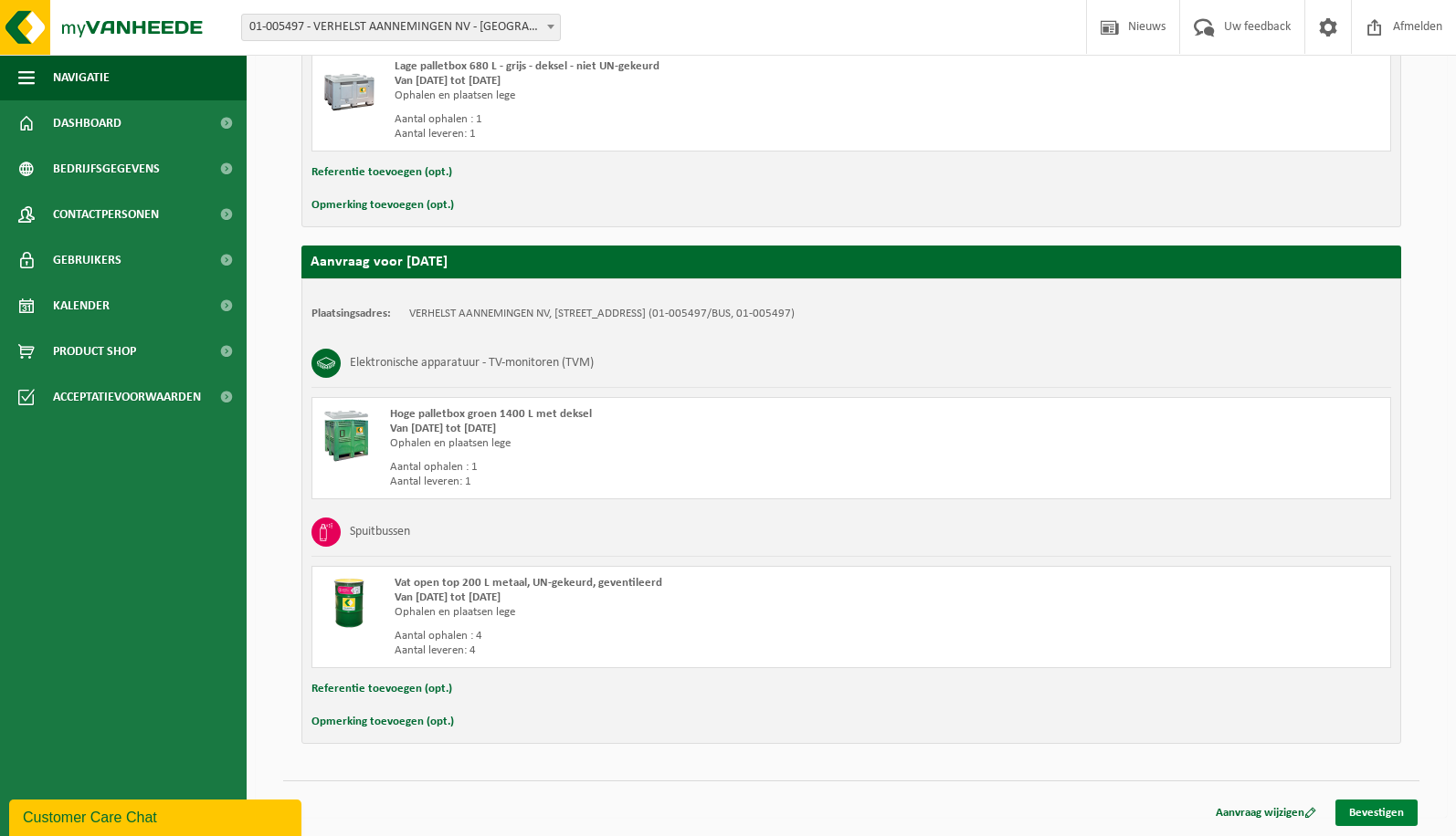
click at [1380, 810] on link "Bevestigen" at bounding box center [1376, 813] width 83 height 27
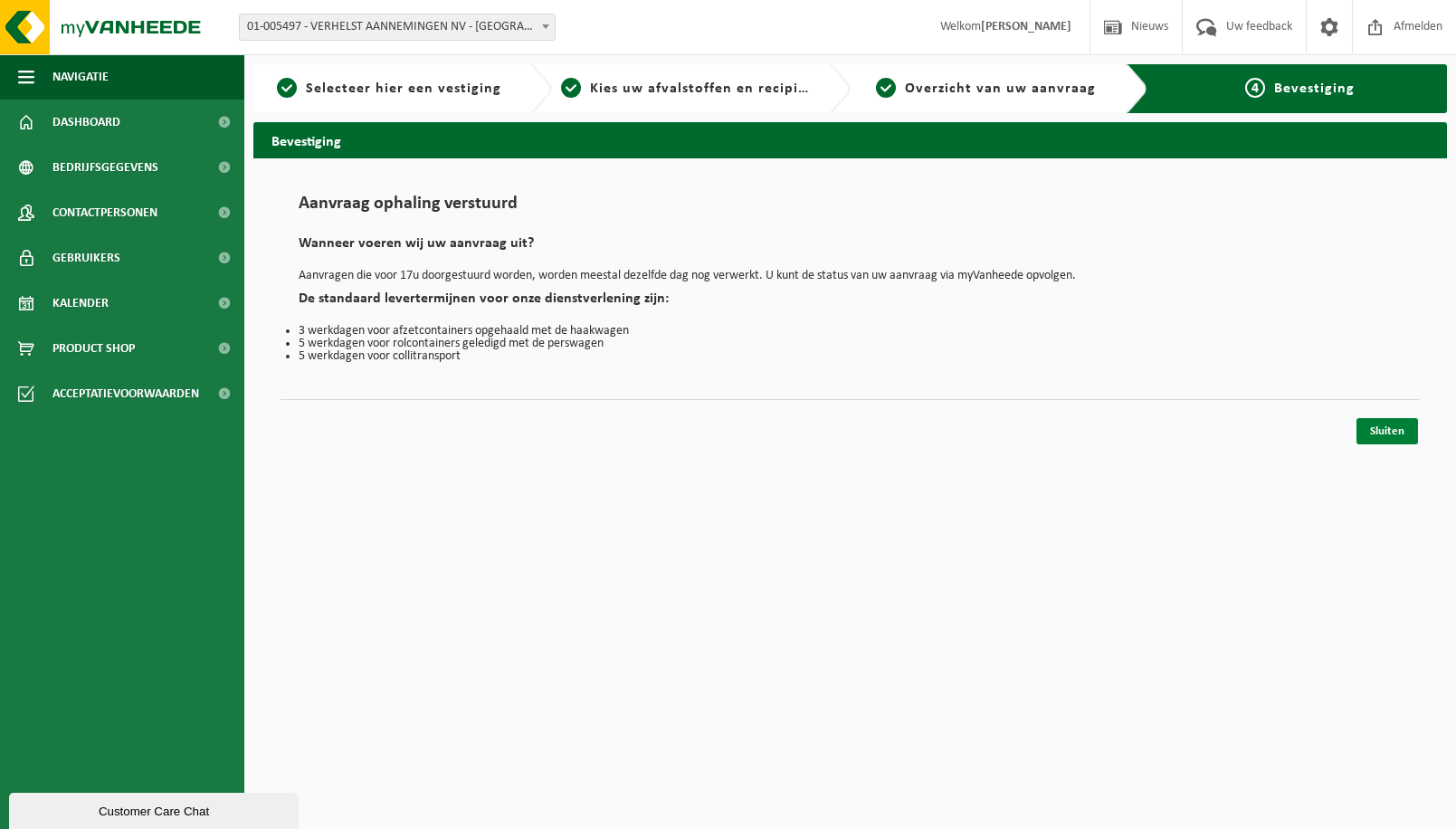
click at [1385, 430] on link "Sluiten" at bounding box center [1386, 432] width 61 height 26
